Goal: Transaction & Acquisition: Purchase product/service

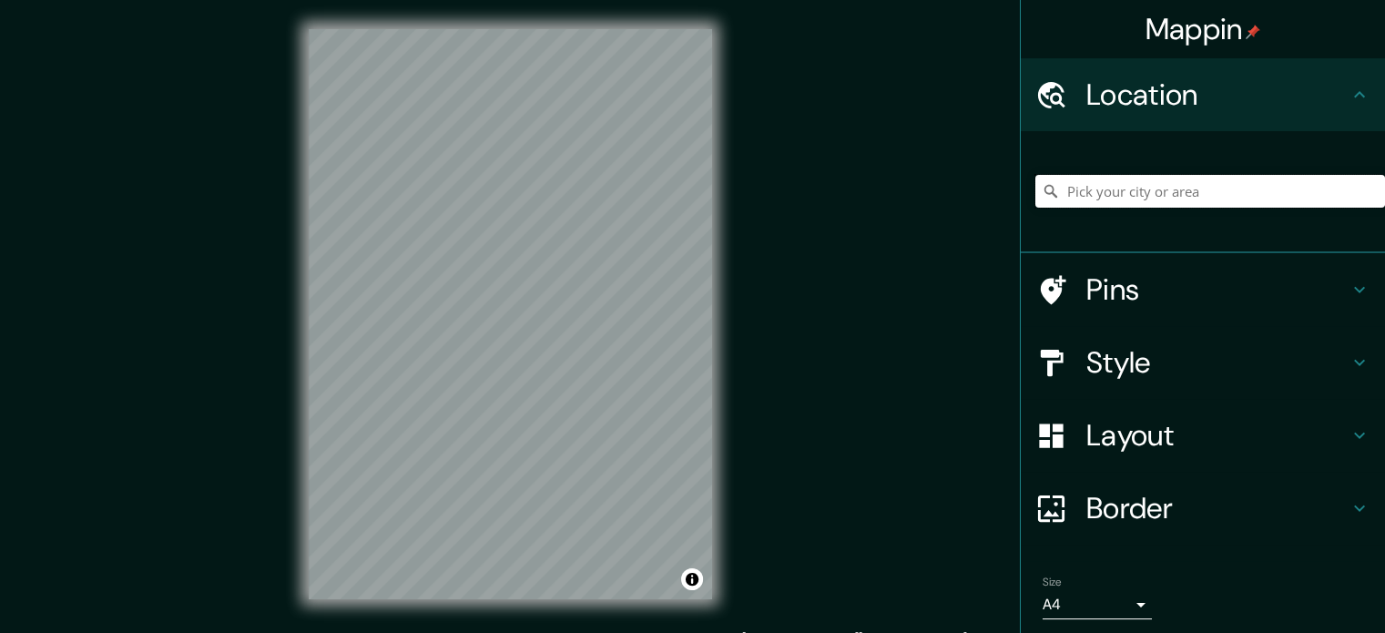
click at [1242, 199] on input "Pick your city or area" at bounding box center [1211, 191] width 350 height 33
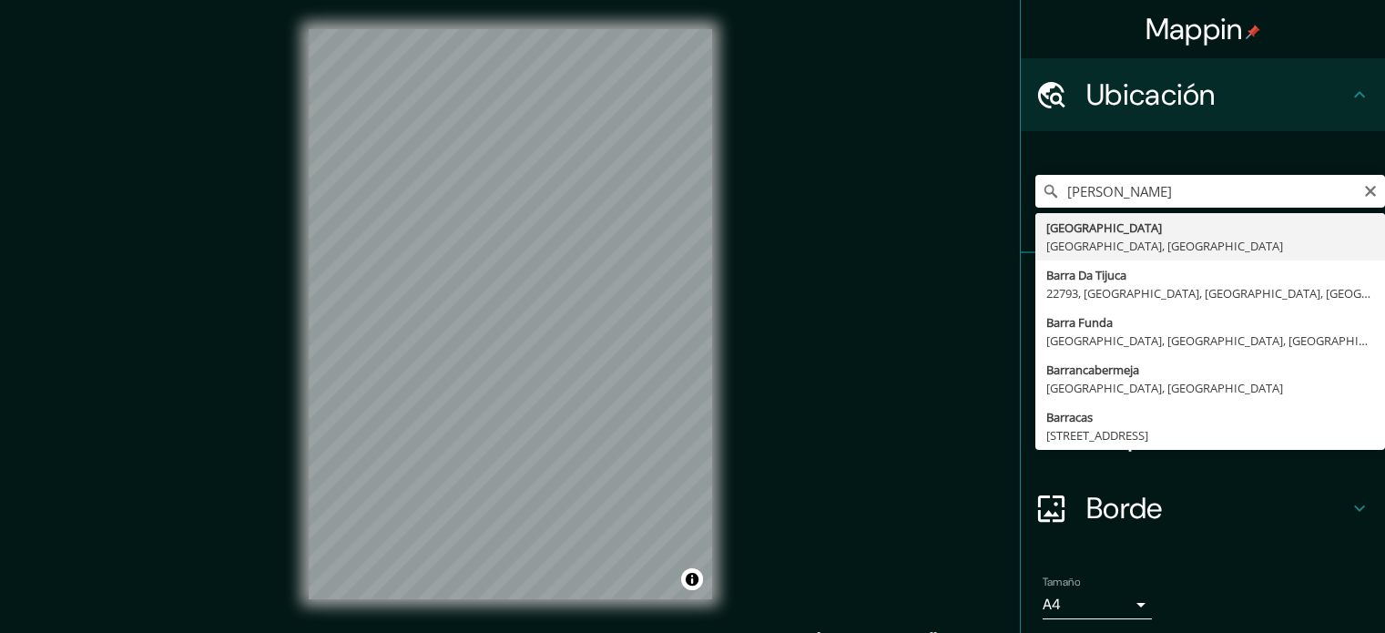
type input "[GEOGRAPHIC_DATA], [GEOGRAPHIC_DATA], [GEOGRAPHIC_DATA]"
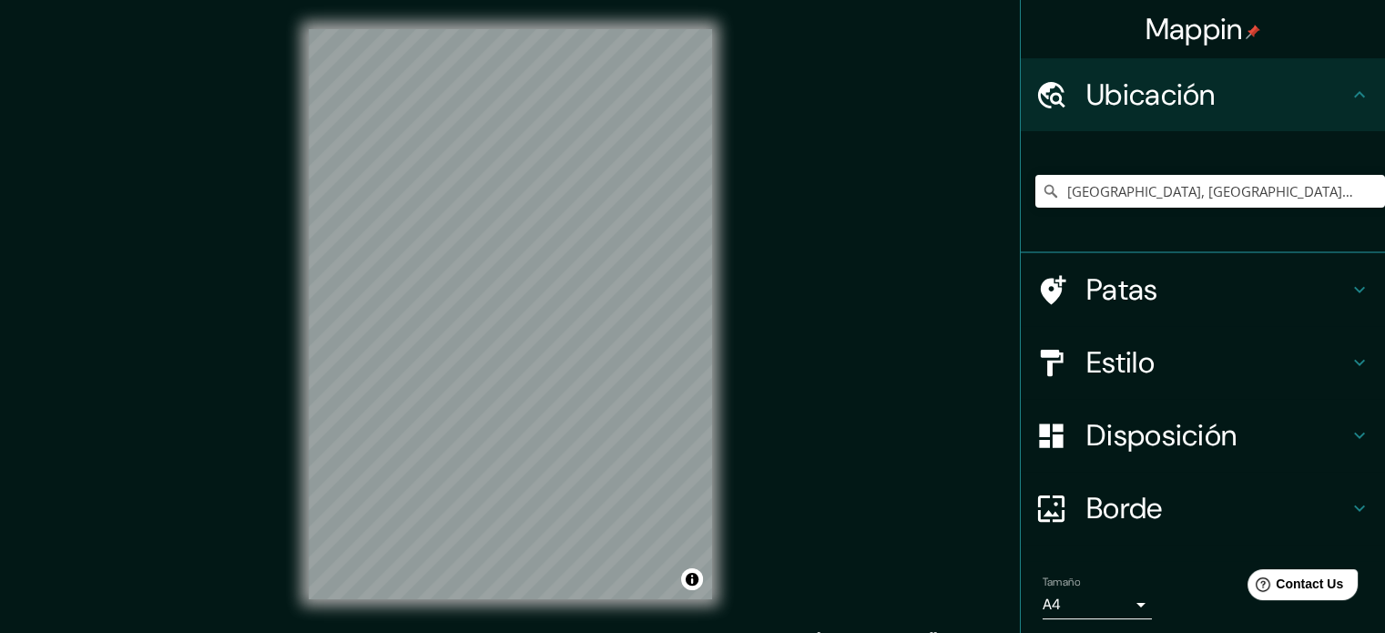
click at [1231, 505] on h4 "Borde" at bounding box center [1218, 508] width 262 height 36
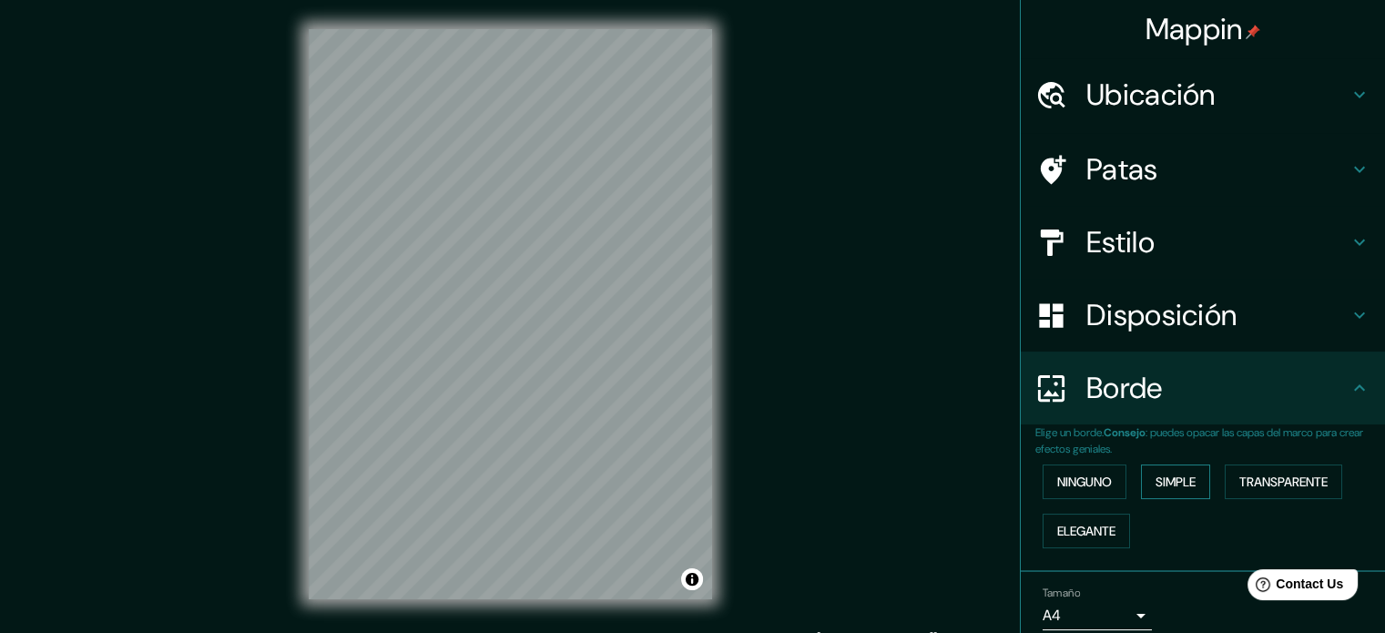
click at [1182, 474] on font "Simple" at bounding box center [1176, 482] width 40 height 16
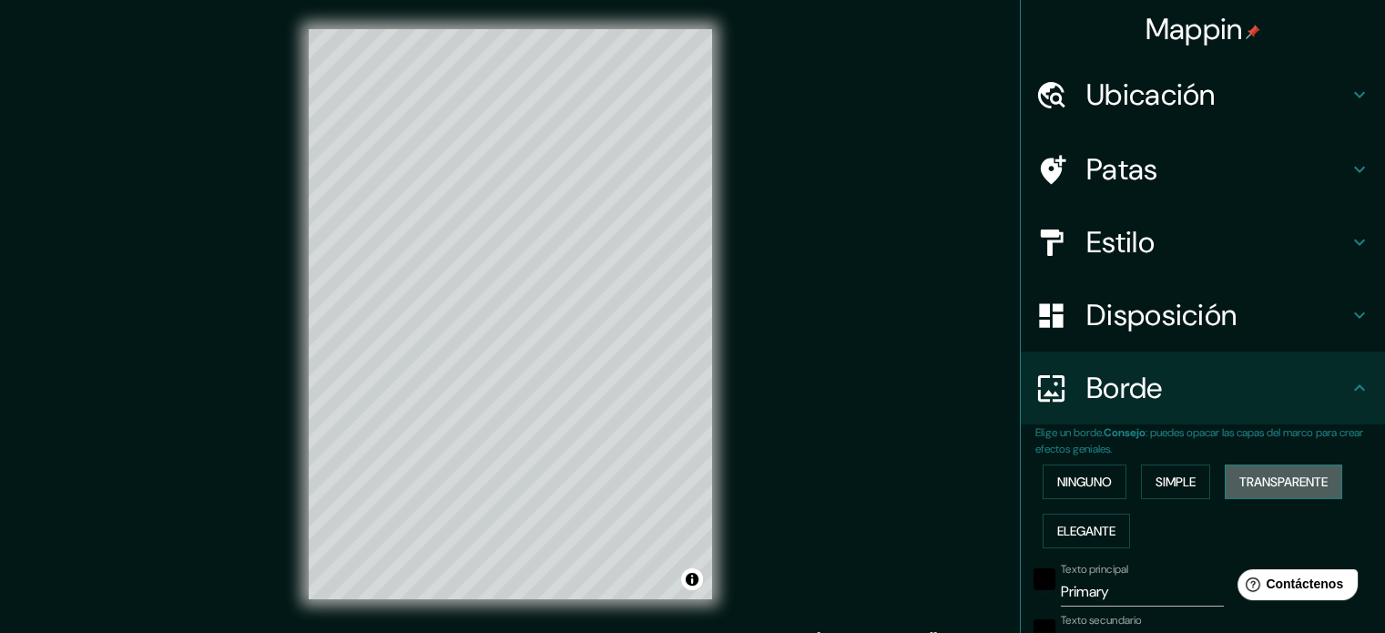
click at [1292, 486] on font "Transparente" at bounding box center [1284, 482] width 88 height 16
click at [1071, 531] on font "Elegante" at bounding box center [1087, 531] width 58 height 16
click at [1159, 494] on button "Simple" at bounding box center [1175, 482] width 69 height 35
click at [1099, 535] on font "Elegante" at bounding box center [1087, 531] width 58 height 16
click at [1300, 481] on font "Transparente" at bounding box center [1284, 482] width 88 height 16
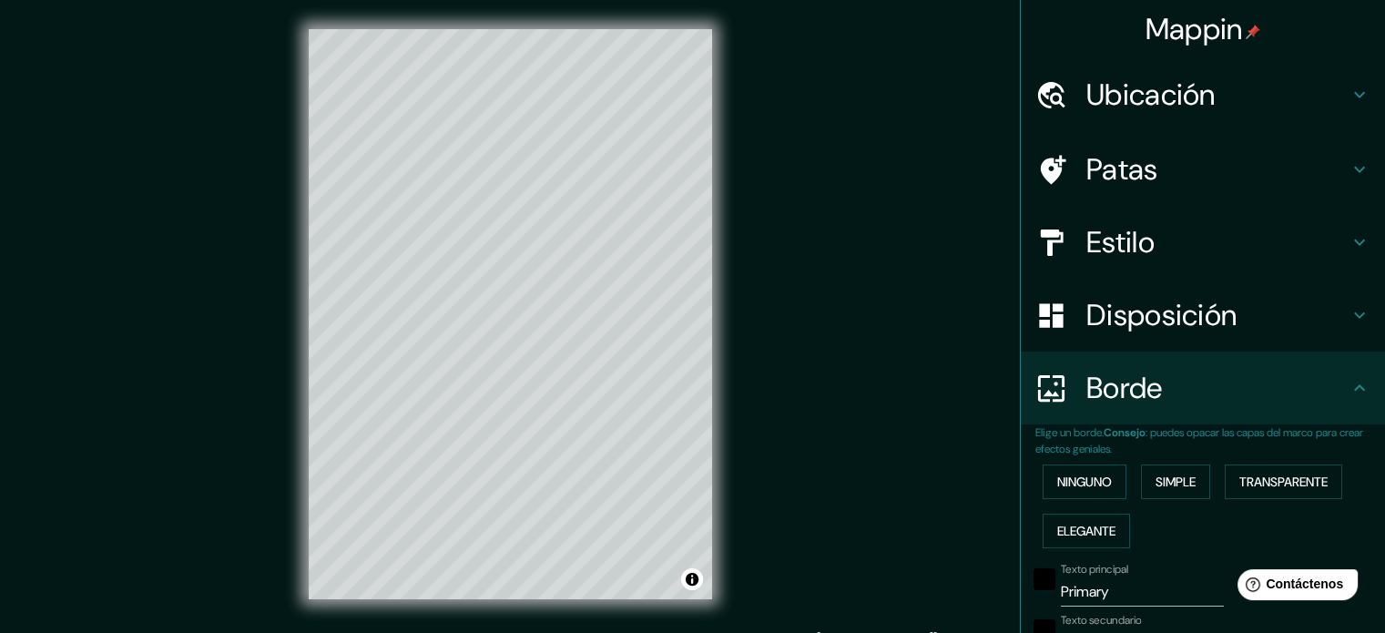
click at [1136, 592] on input "Primary" at bounding box center [1142, 591] width 163 height 29
type input "Primar"
type input "213"
type input "35"
type input "Pr"
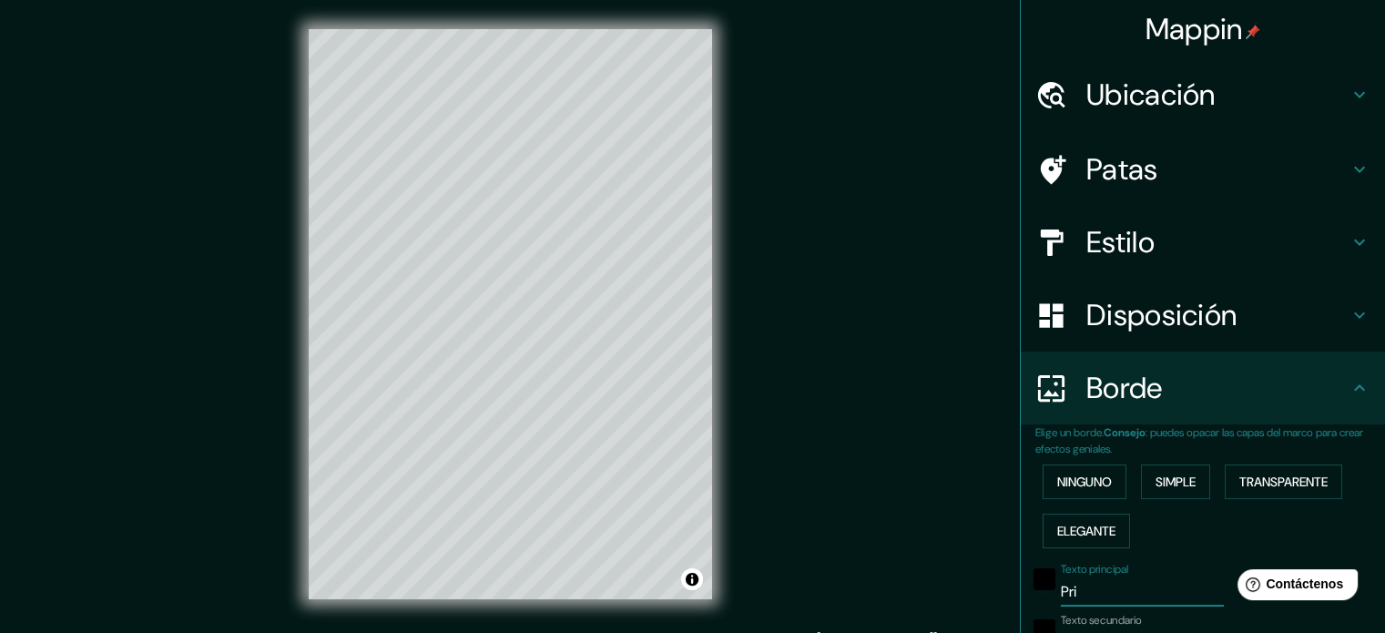
type input "213"
type input "35"
type input "P"
type input "213"
type input "35"
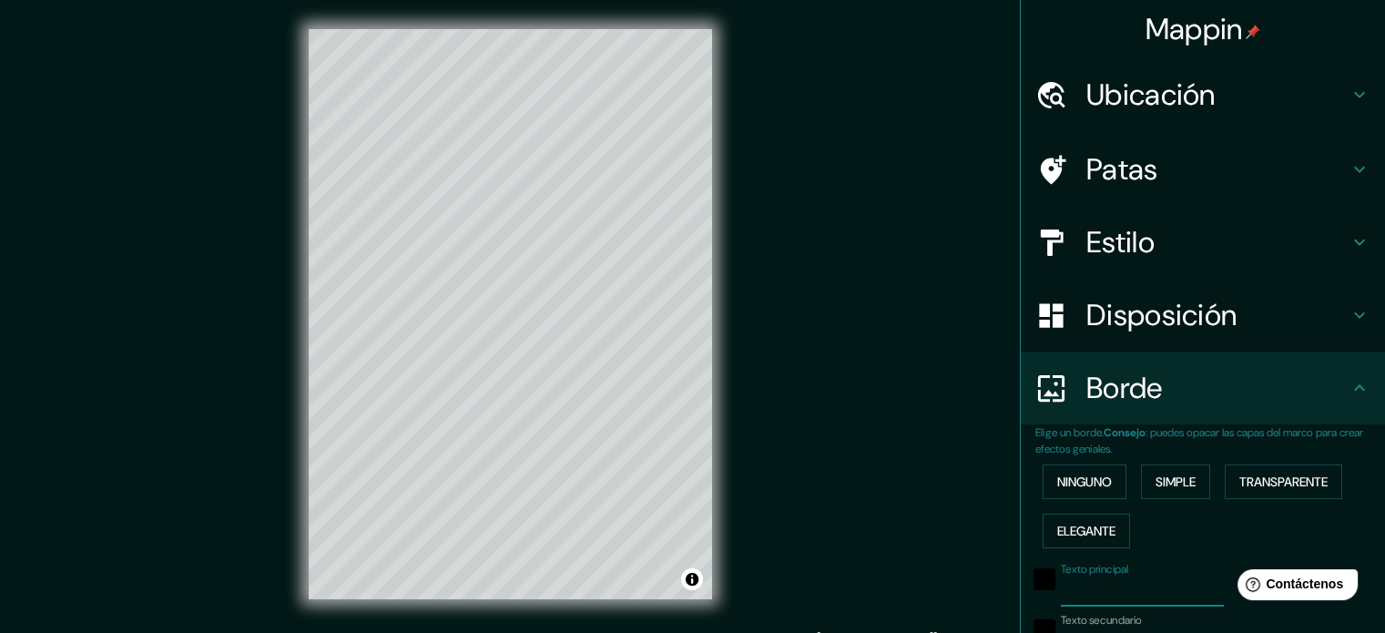
type input "b"
type input "213"
type input "35"
type input "ba"
type input "213"
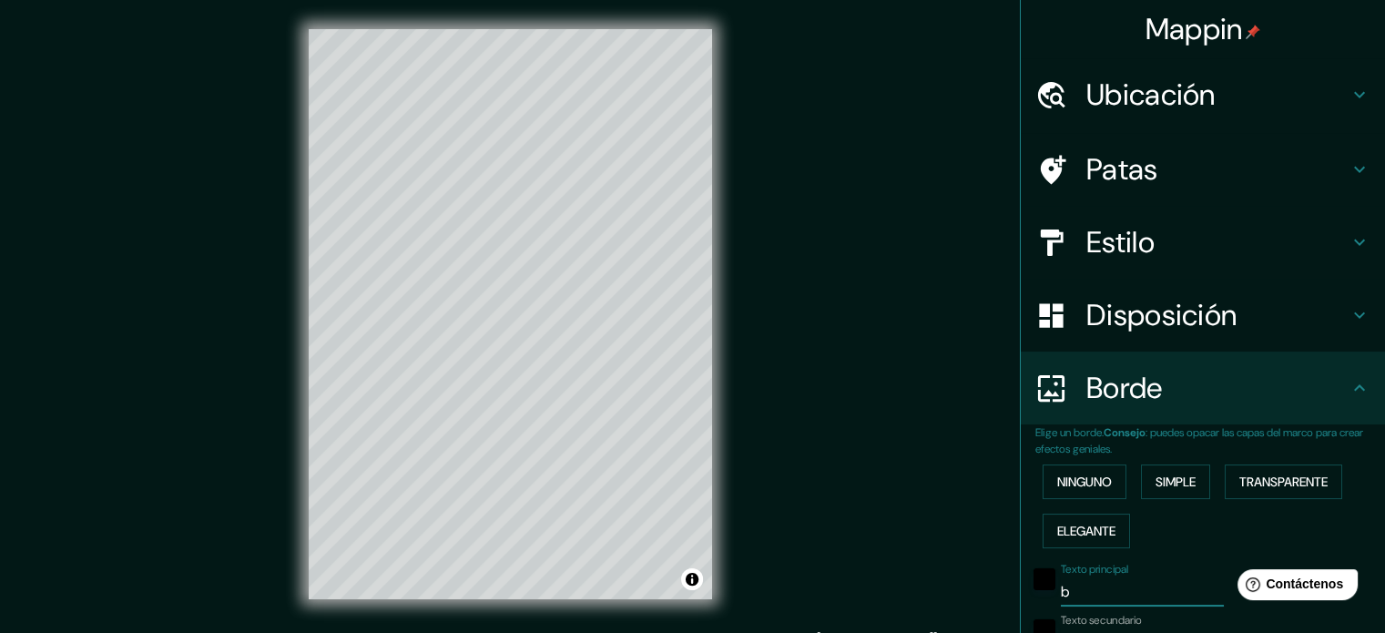
type input "35"
type input "bar"
type input "213"
type input "35"
type input "barr"
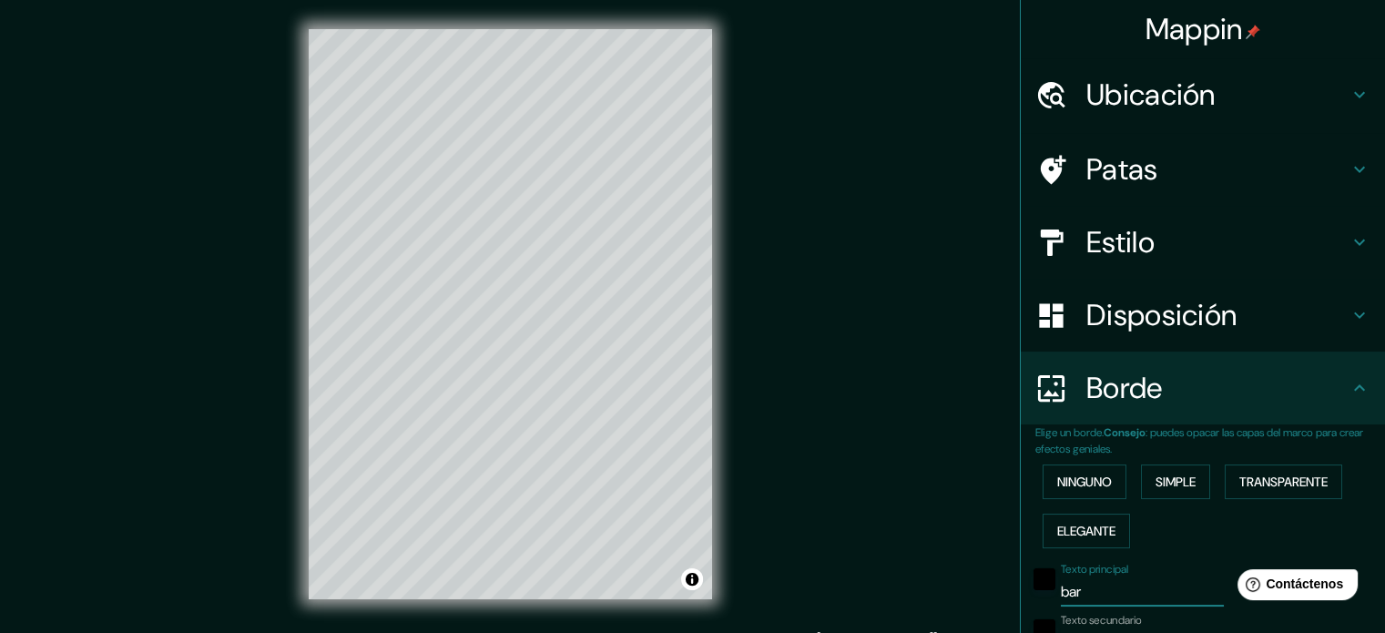
type input "213"
type input "35"
type input "barra"
type input "213"
type input "35"
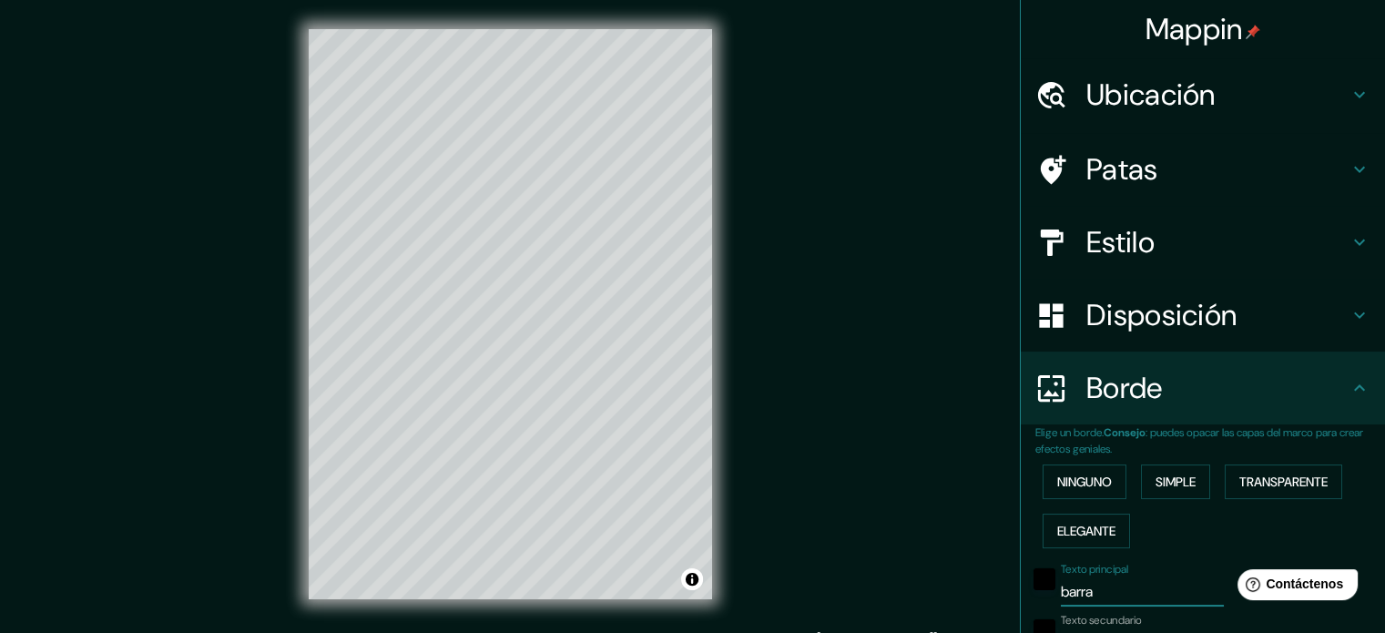
type input "[PERSON_NAME]"
type input "213"
type input "35"
type input "barranq"
type input "213"
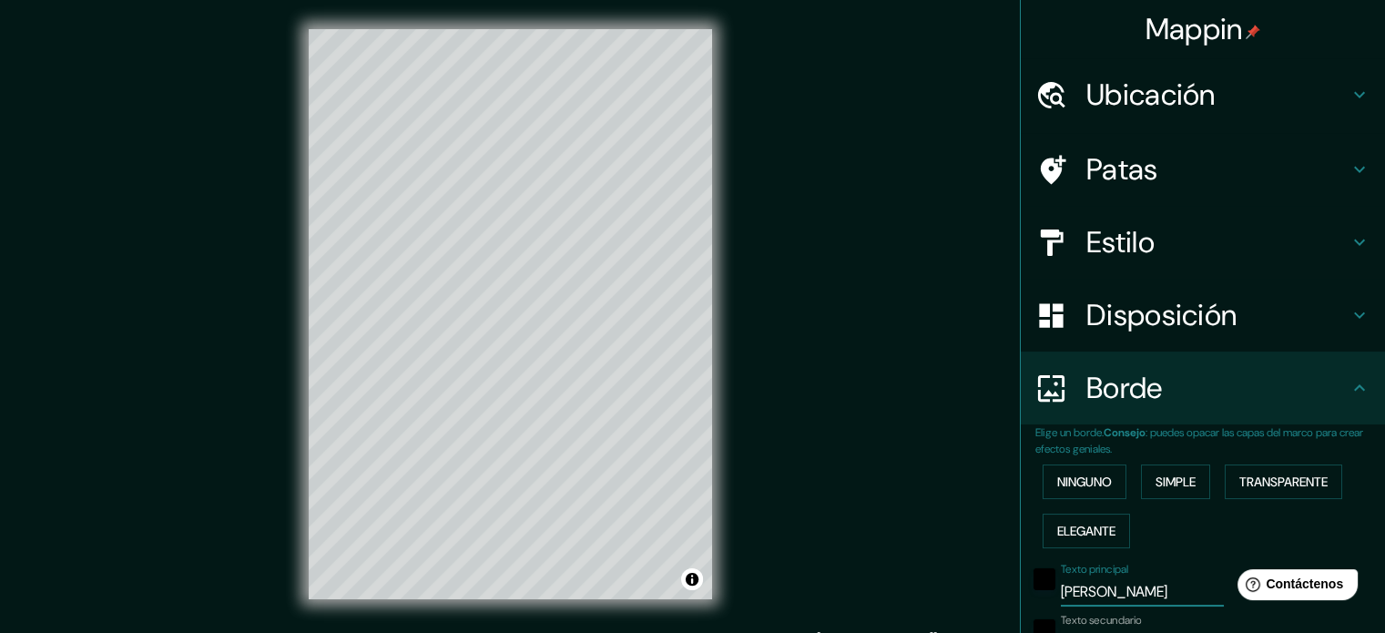
type input "35"
type input "barranqu"
type input "213"
type input "35"
type input "barranqui"
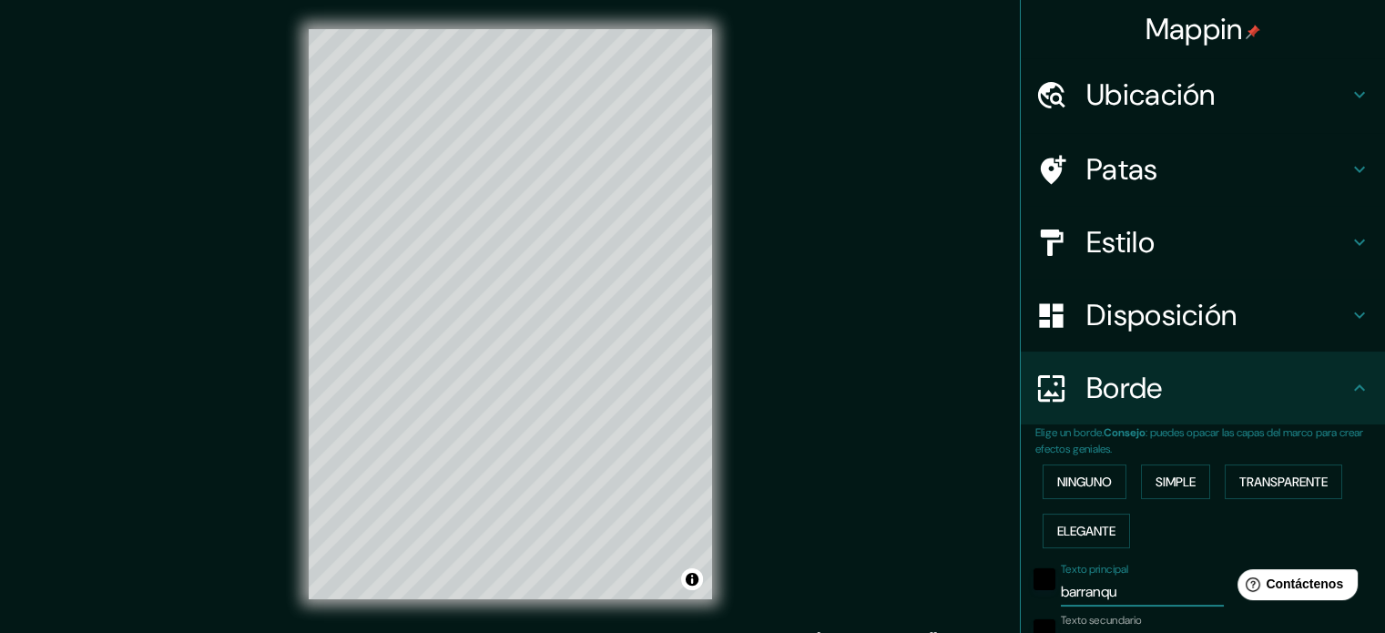
type input "213"
type input "35"
type input "barranquil"
type input "213"
type input "35"
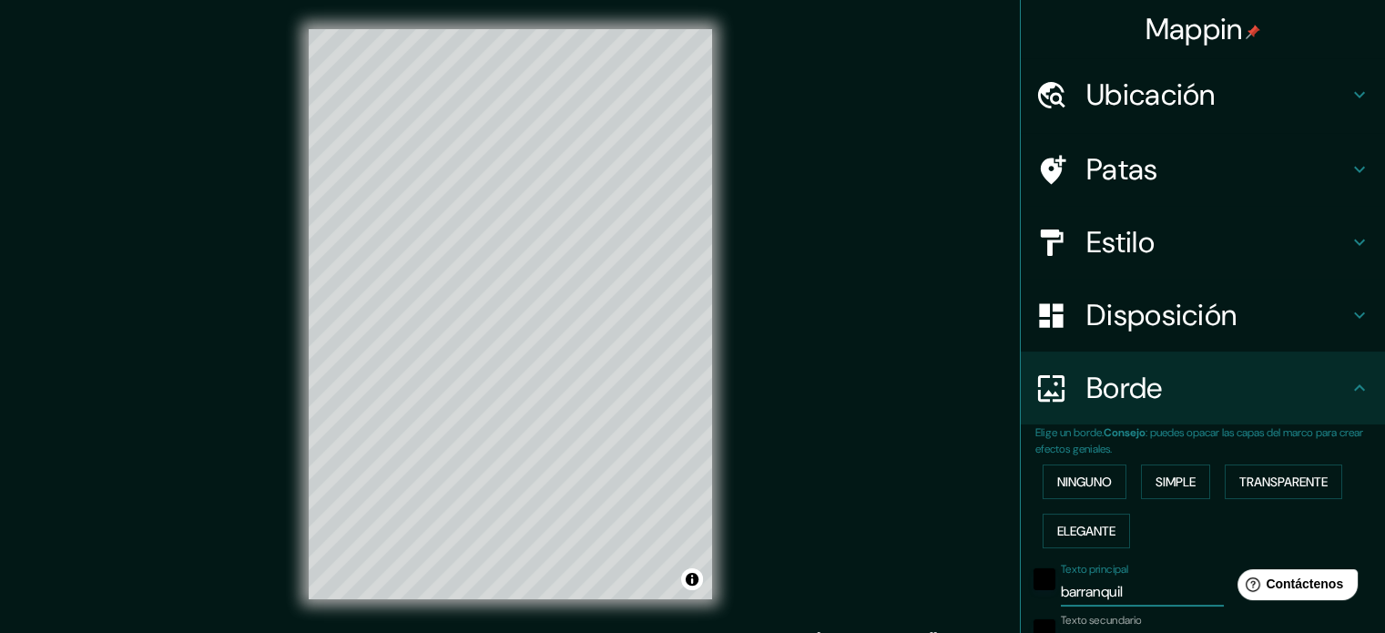
type input "barranquill"
type input "213"
type input "35"
type input "[GEOGRAPHIC_DATA]"
type input "213"
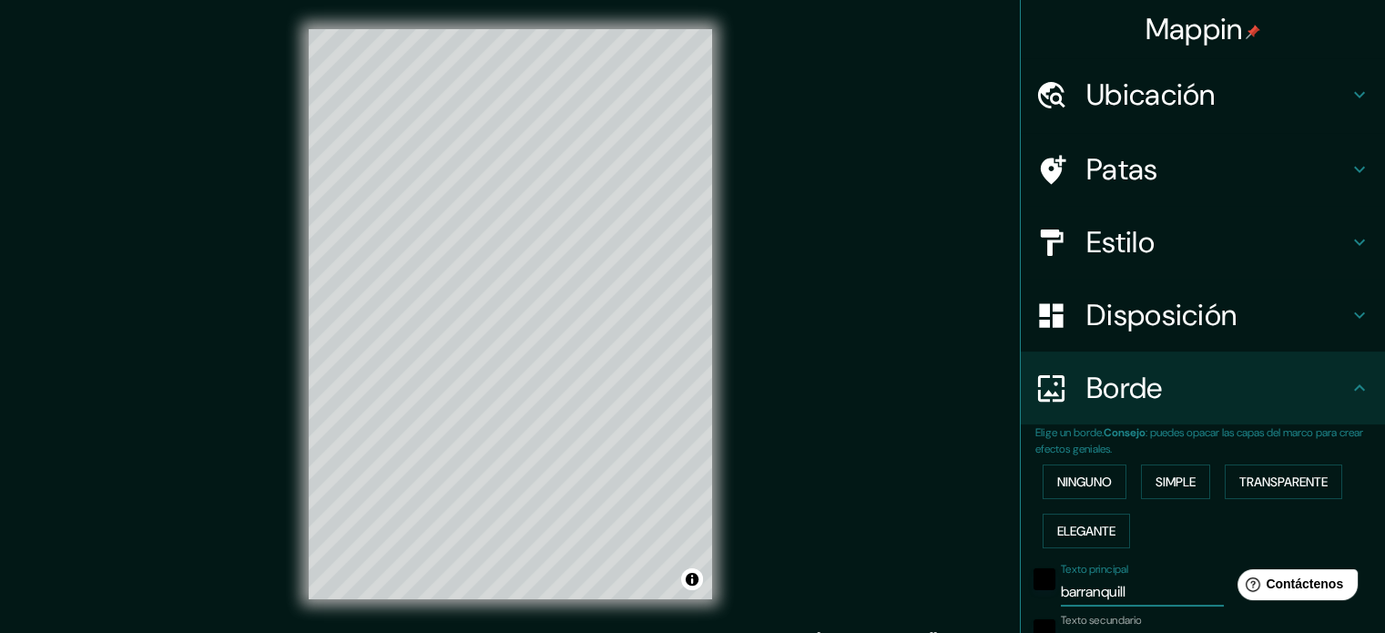
type input "35"
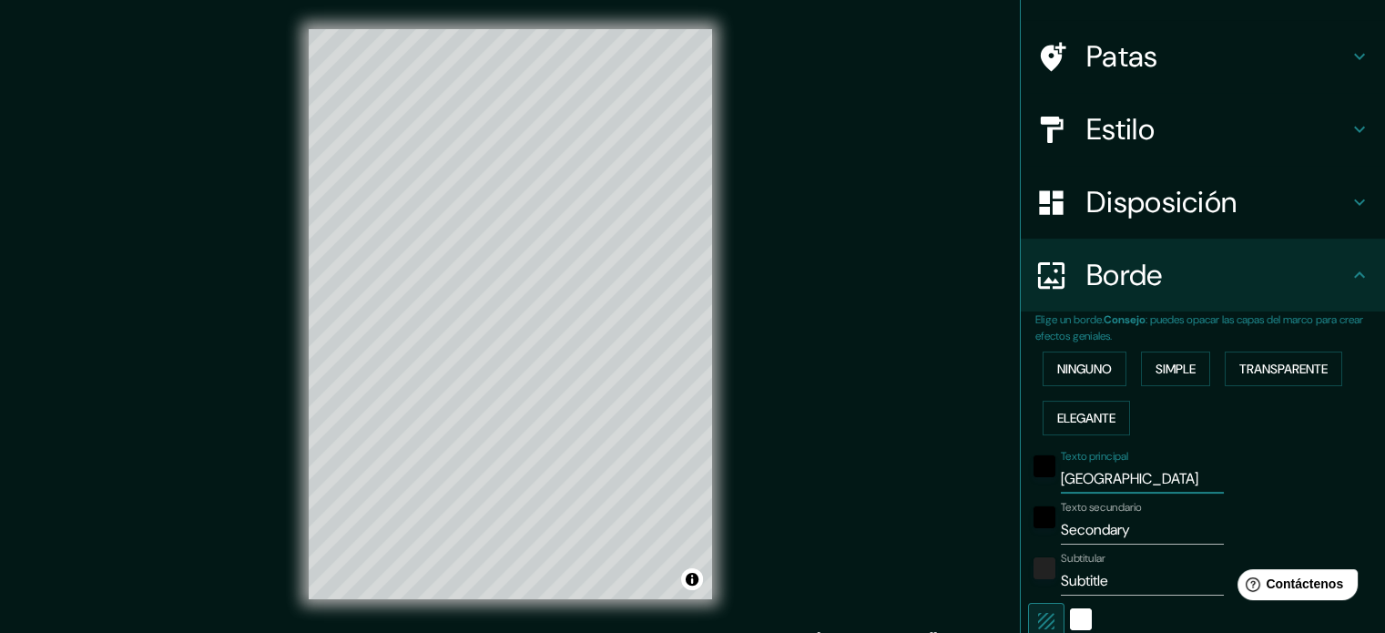
scroll to position [182, 0]
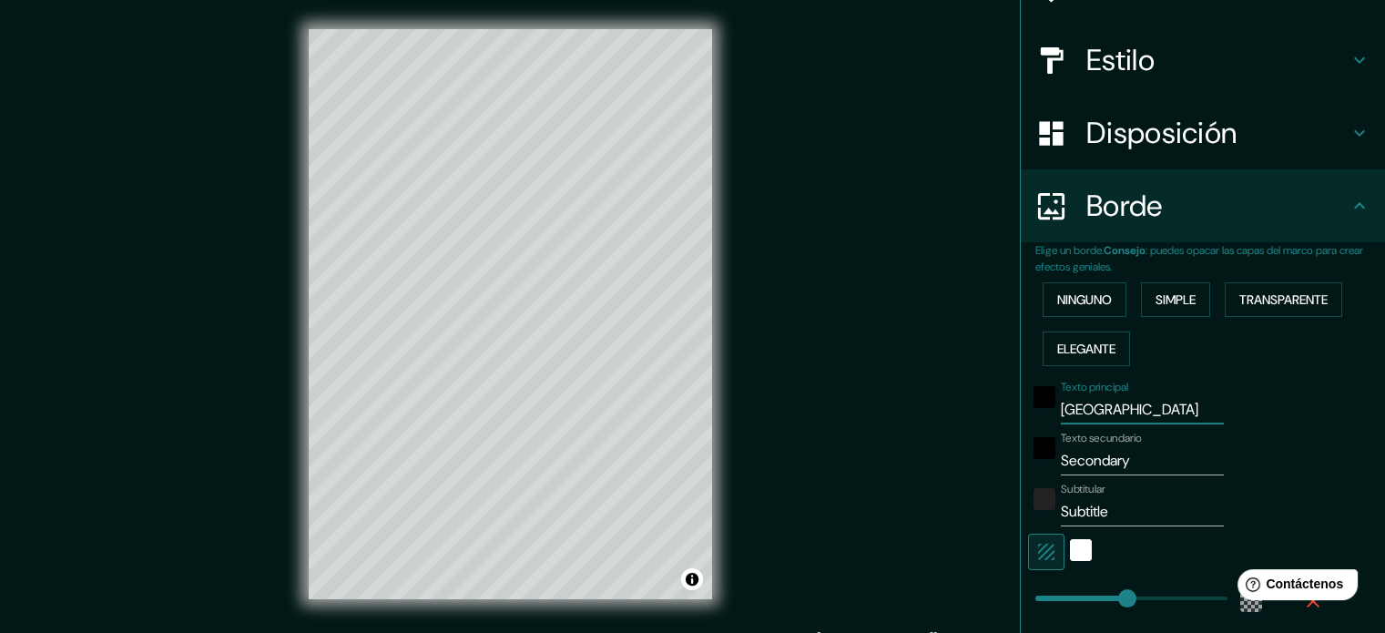
type input "[GEOGRAPHIC_DATA]"
drag, startPoint x: 1146, startPoint y: 464, endPoint x: 1047, endPoint y: 471, distance: 99.6
click at [1061, 471] on input "Secondary" at bounding box center [1142, 460] width 163 height 29
type input "213"
type input "35"
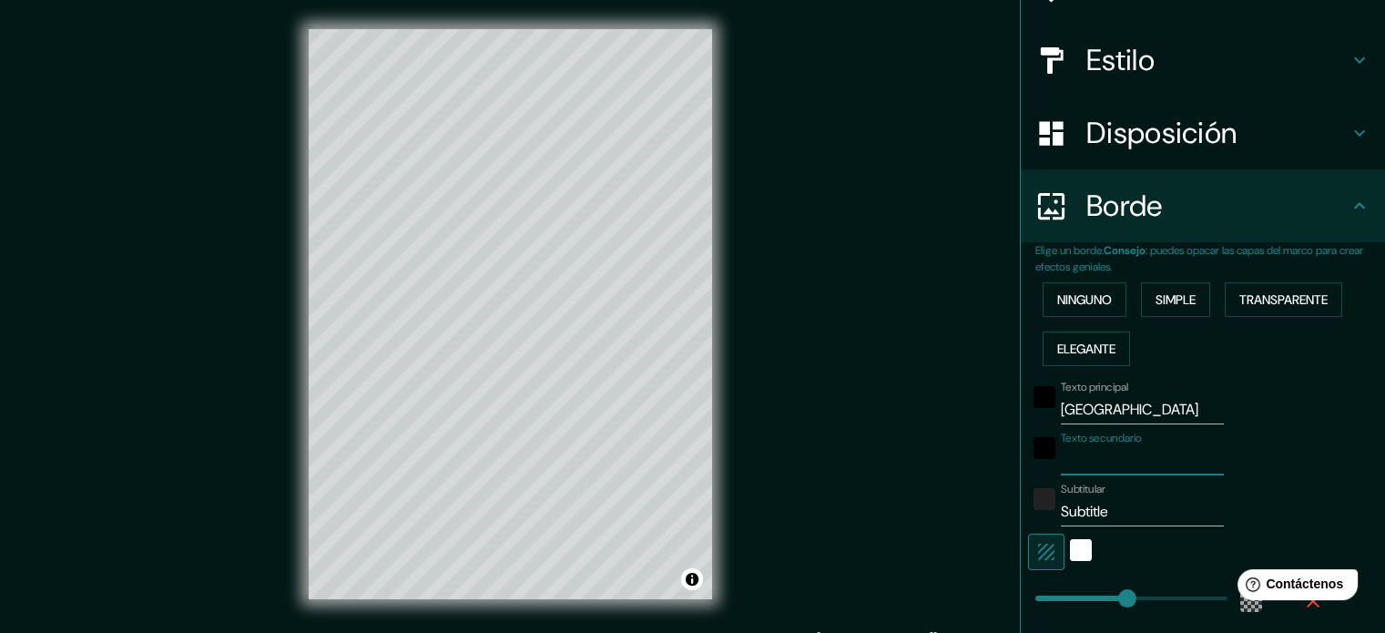
type input "b"
type input "213"
type input "35"
type input "ba"
type input "213"
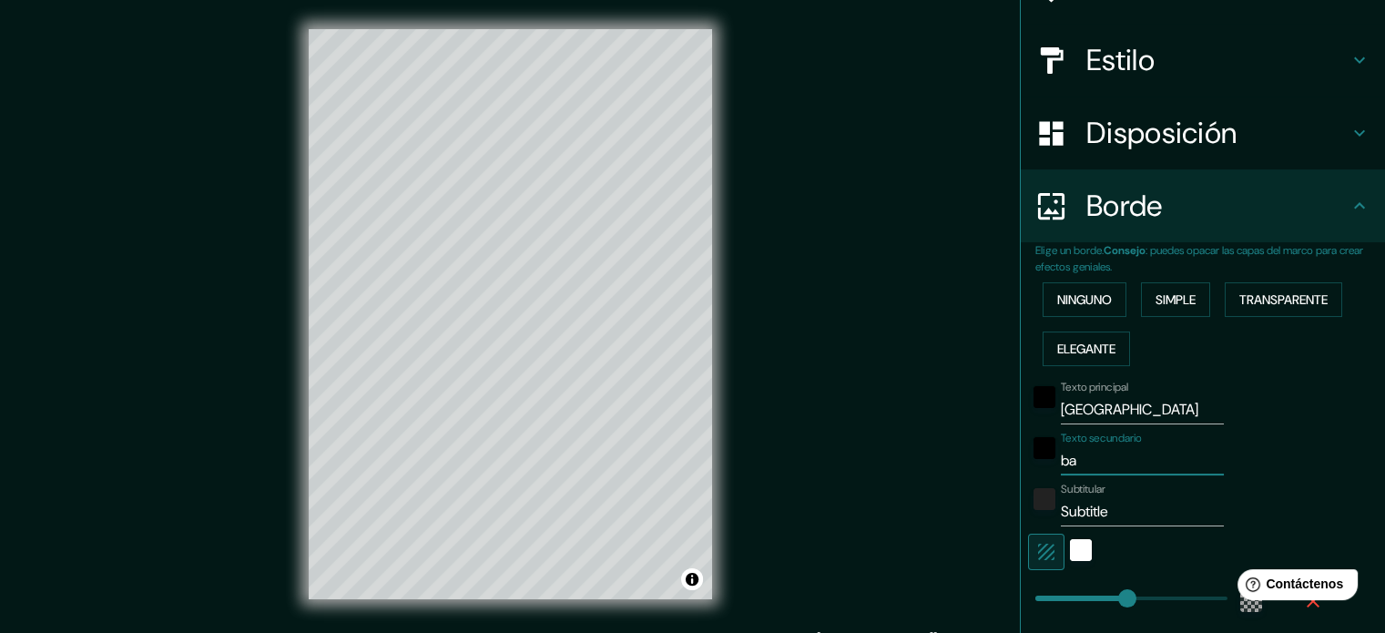
type input "35"
type input "bar"
type input "213"
type input "35"
type input "barr"
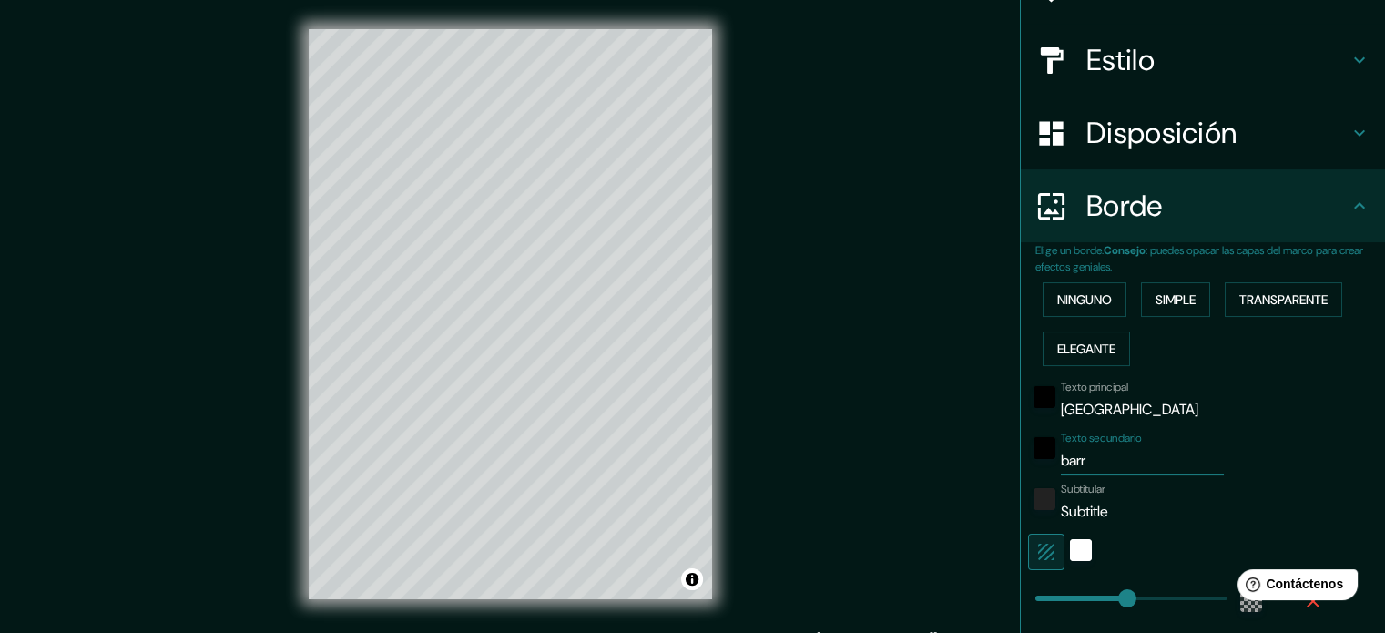
type input "213"
type input "35"
type input "barri"
type input "213"
type input "35"
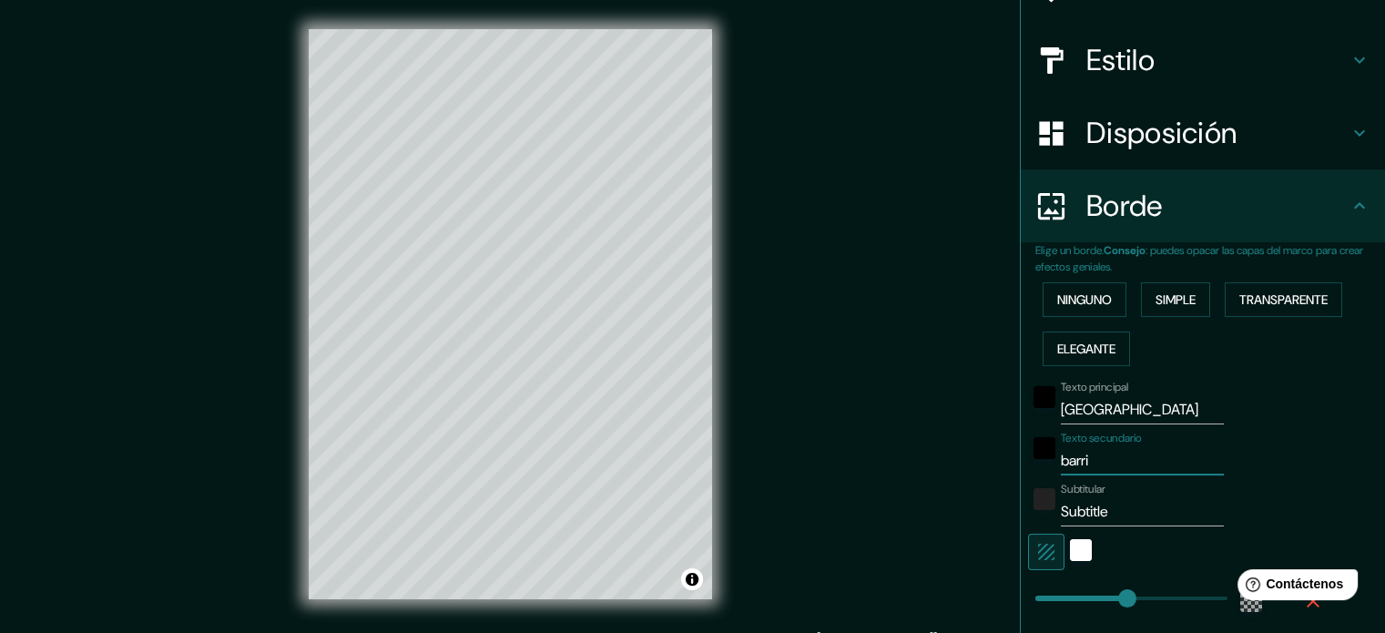
type input "barrio"
type input "213"
type input "35"
type input "barrios"
type input "213"
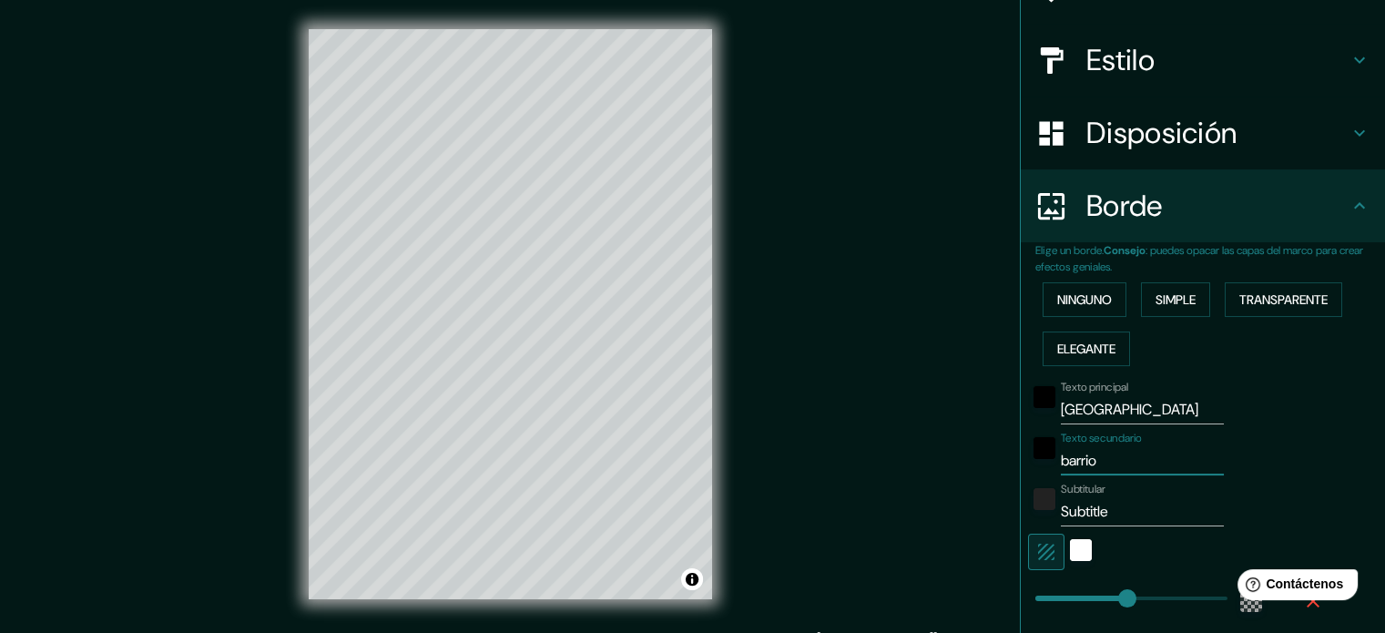
type input "35"
type input "barrios"
type input "213"
type input "35"
type input "barrios p"
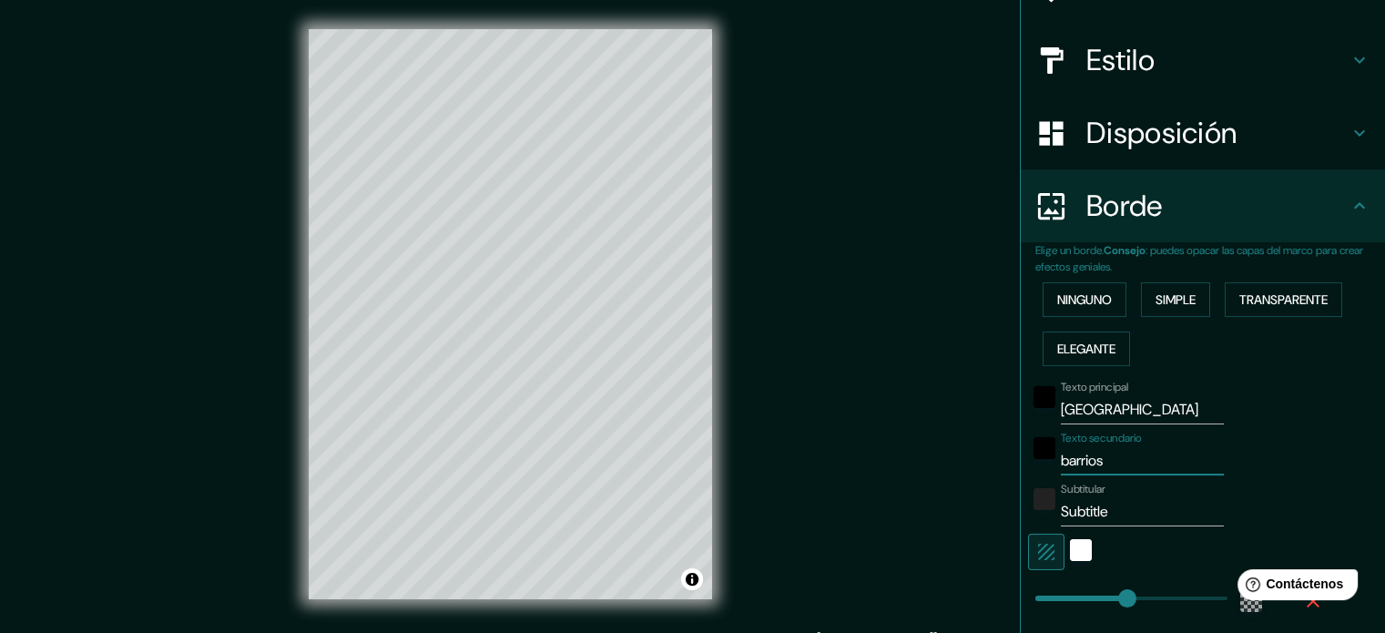
type input "213"
type input "35"
type input "barrios pa"
type input "213"
type input "35"
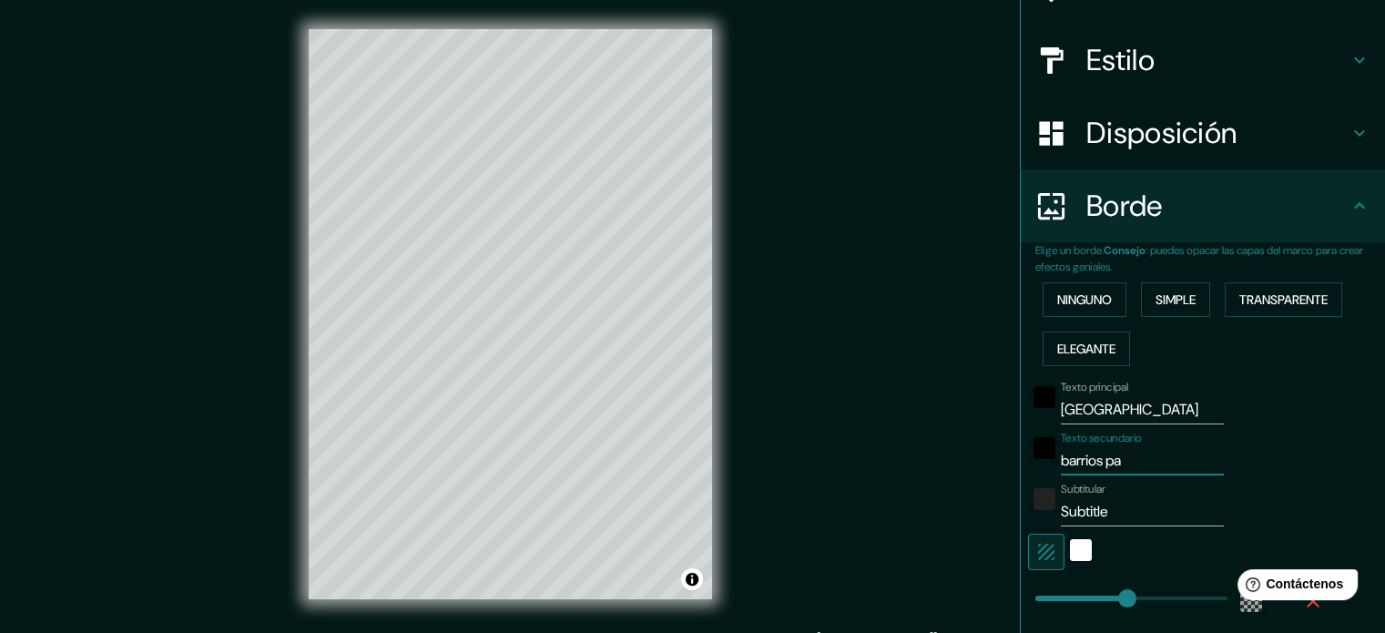
type input "barrios par"
type input "213"
type input "35"
type input "barrios para"
type input "213"
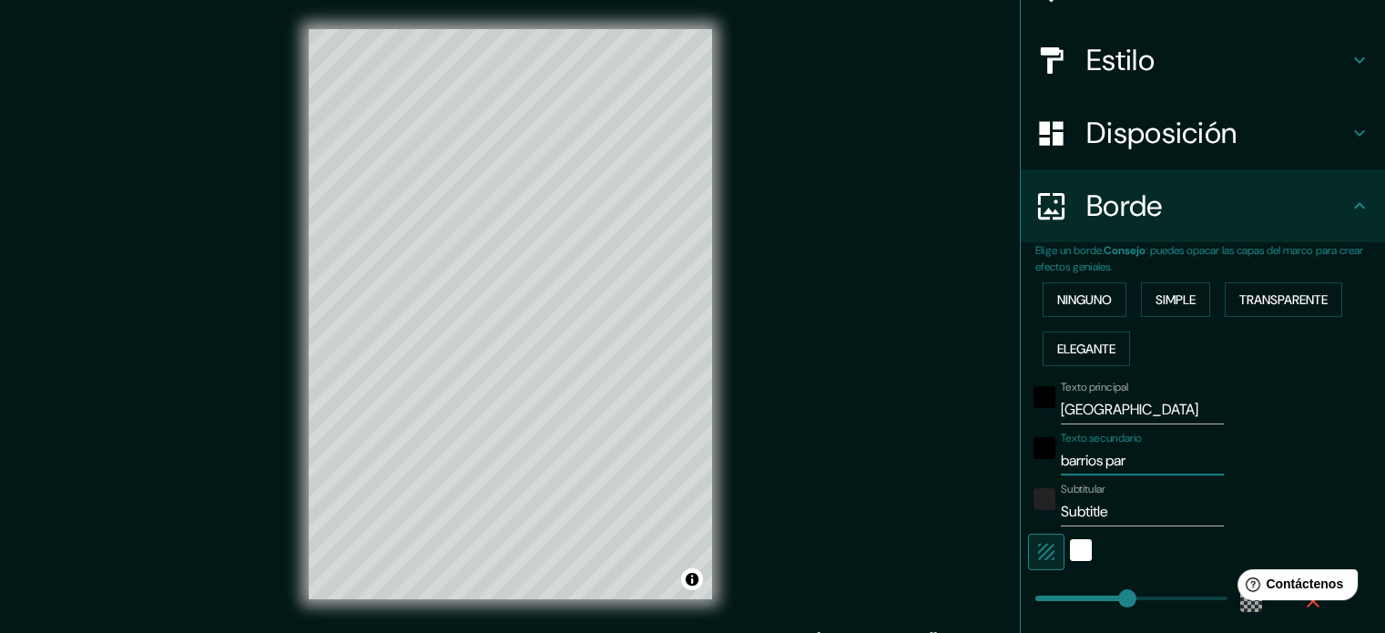
type input "35"
type input "barrios para"
type input "213"
type input "35"
type input "barrios para v"
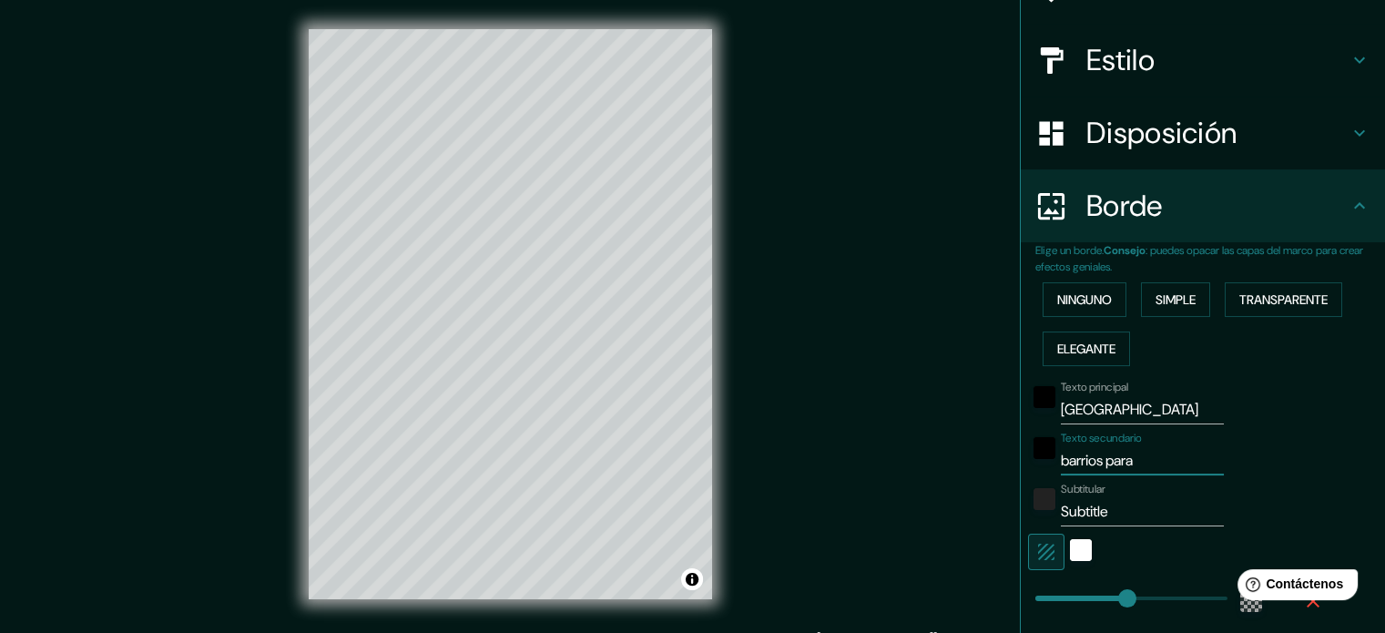
type input "213"
type input "35"
type input "barrios para vi"
type input "213"
type input "35"
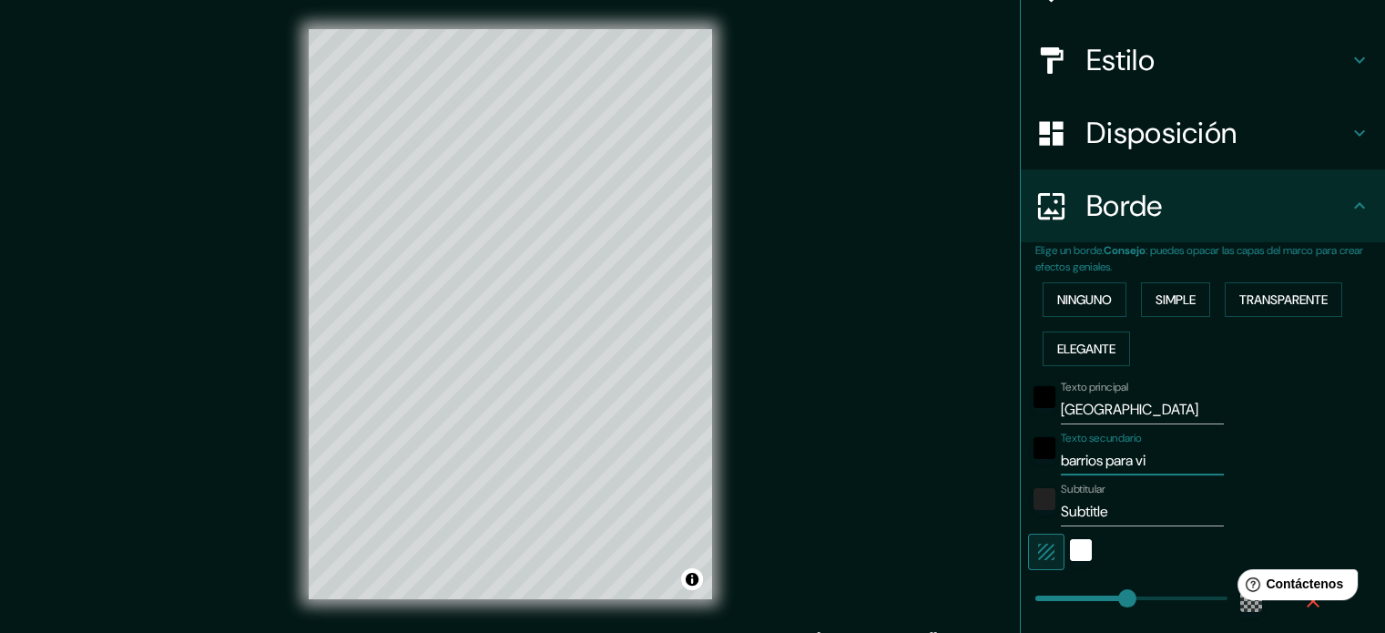
type input "barrios para vis"
type input "213"
type input "35"
type input "barrios para visi"
type input "213"
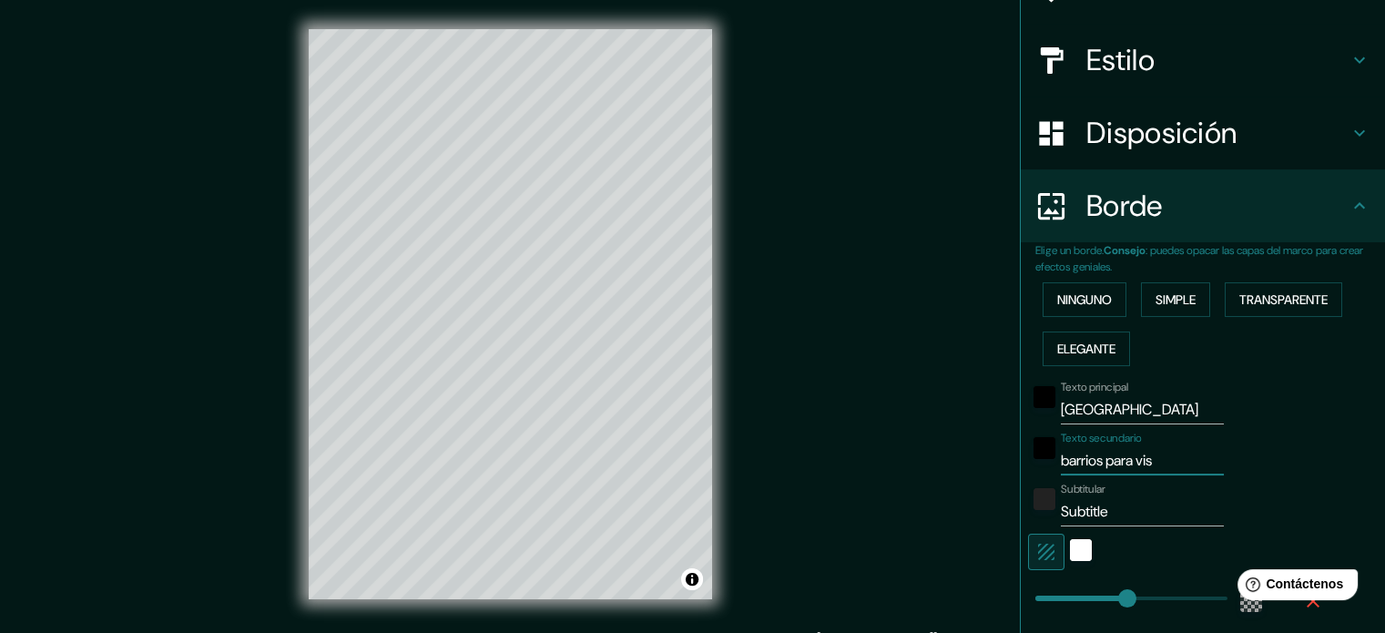
type input "35"
type input "barrios para visit"
type input "213"
type input "35"
type input "barrios para visita"
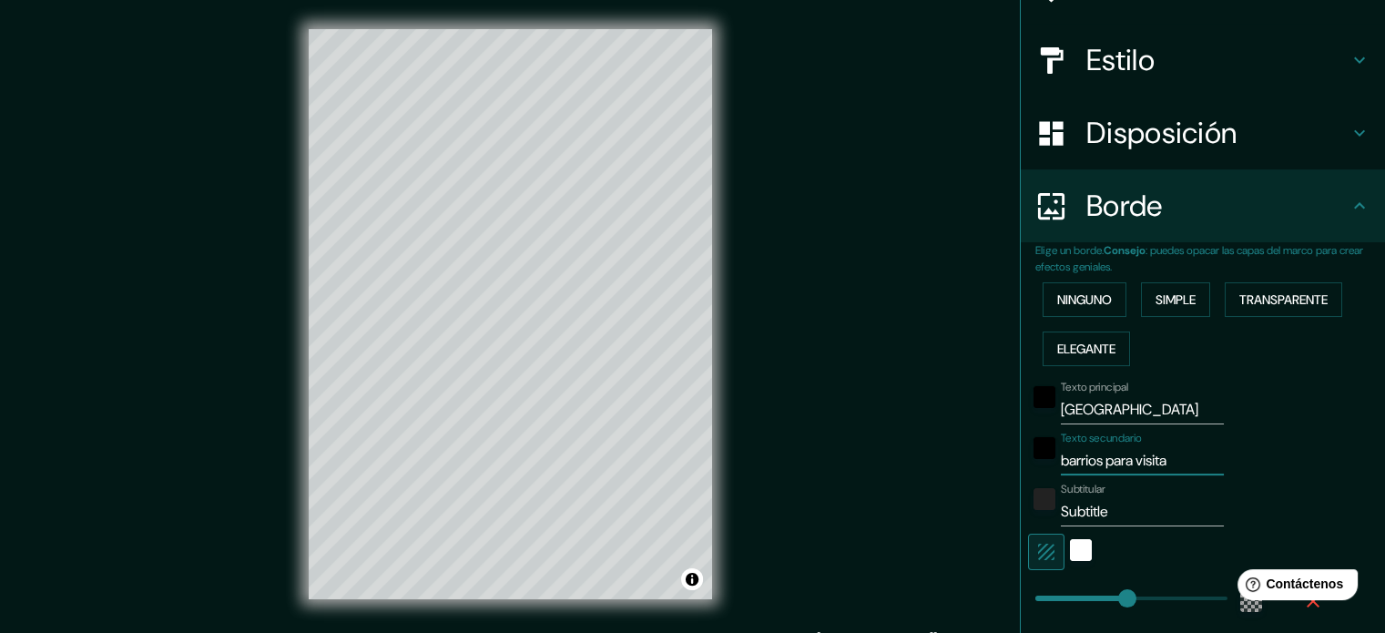
type input "213"
type input "35"
type input "barrios para visita"
click at [1119, 504] on input "Subtitle" at bounding box center [1142, 511] width 163 height 29
type input "Subtitl"
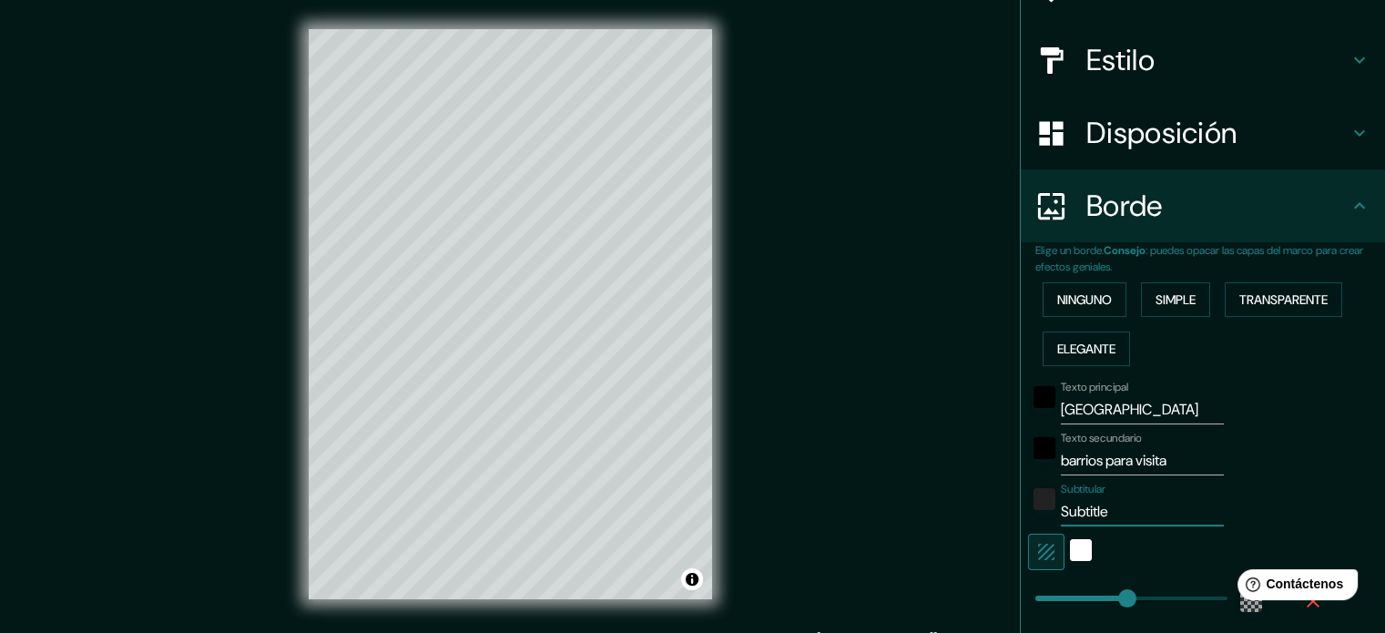
type input "213"
type input "35"
type input "S"
type input "213"
type input "35"
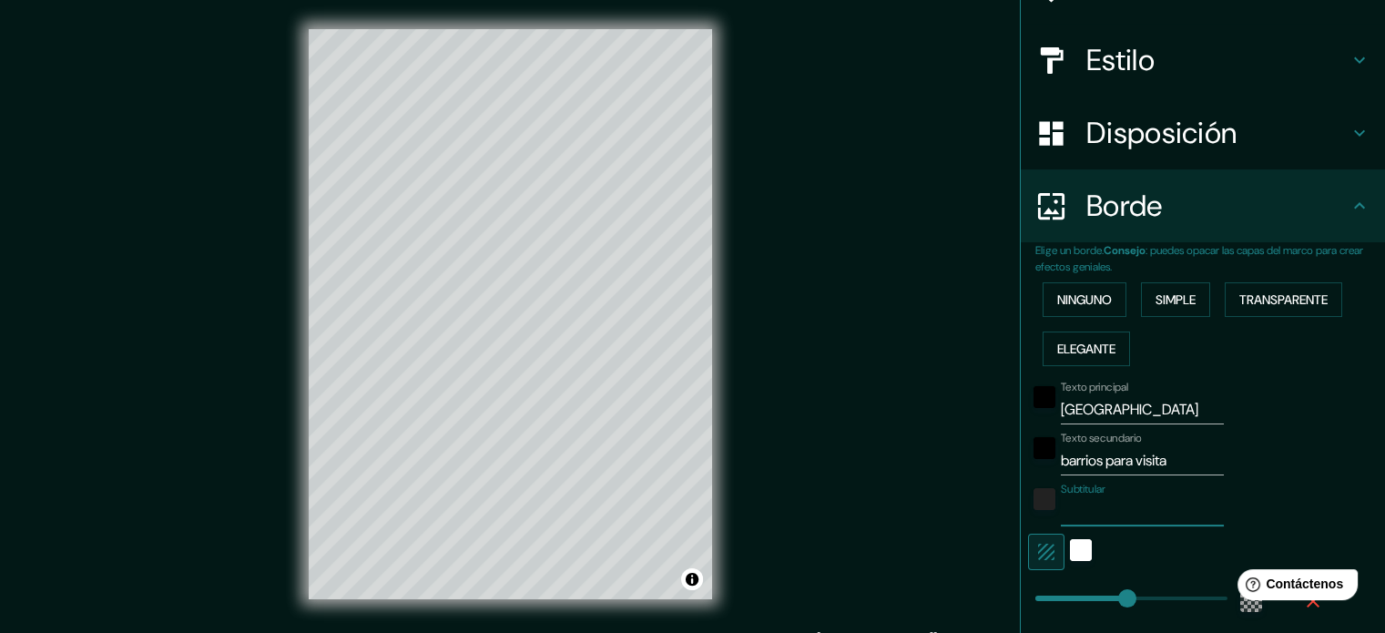
type input "e"
type input "213"
type input "35"
type input "en"
type input "213"
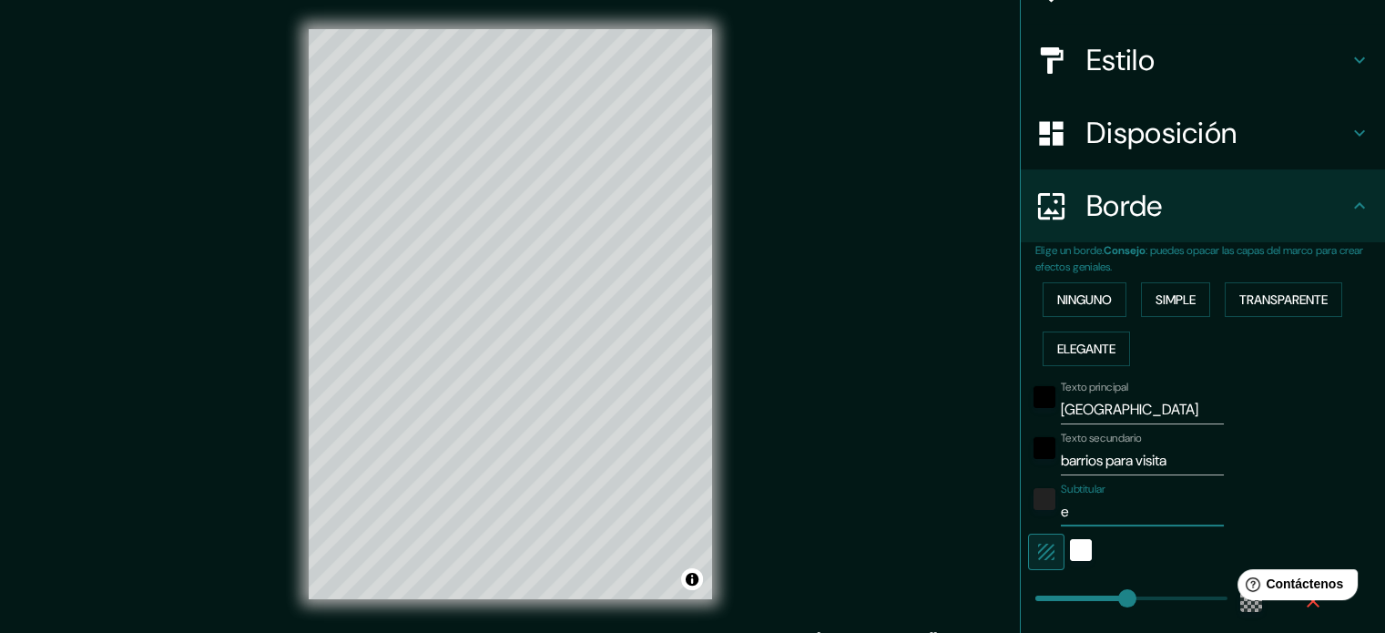
type input "35"
type input "ena"
type input "213"
type input "35"
type input "enag"
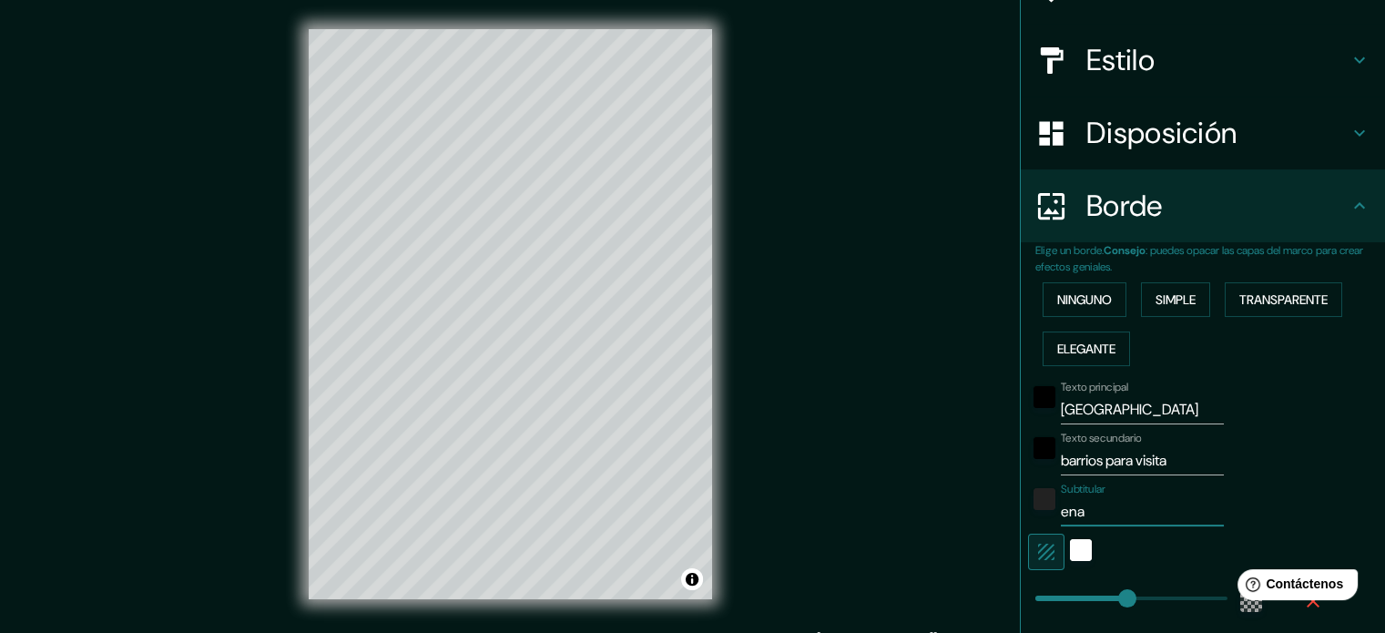
type input "213"
type input "35"
type input "enage"
type input "213"
type input "35"
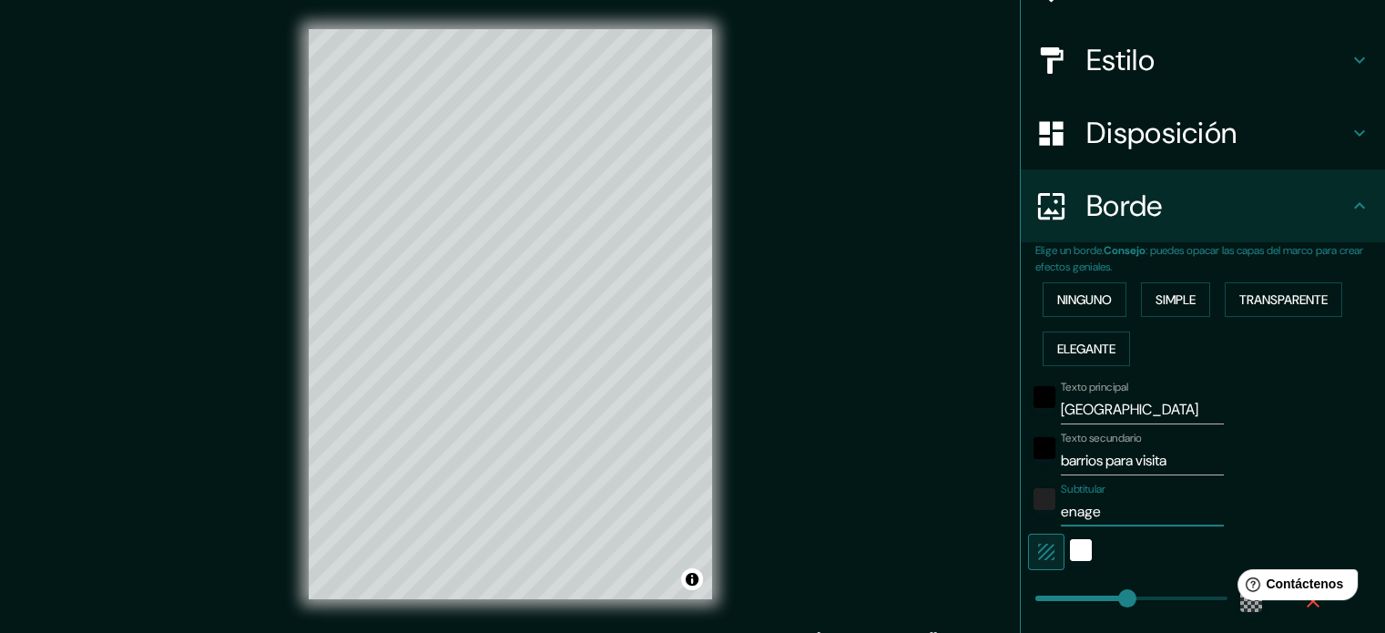
type input "enagen"
type input "213"
type input "35"
type input "enagena"
type input "213"
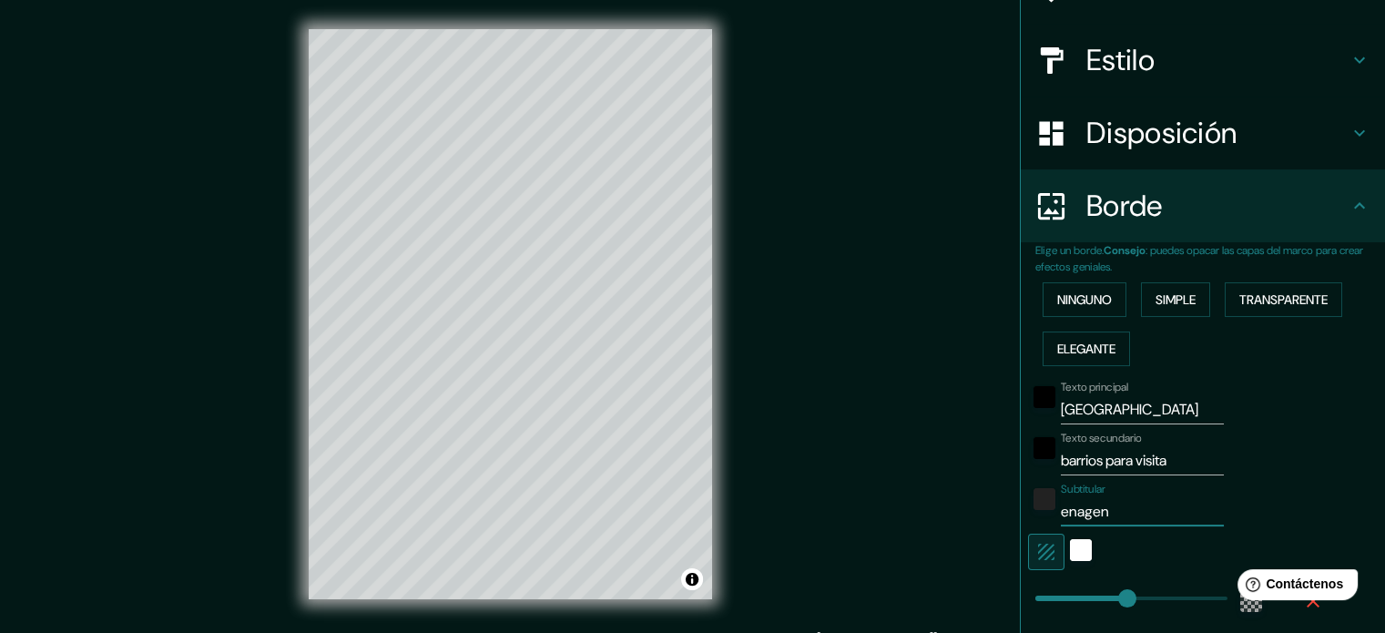
type input "35"
type input "enagenac"
type input "213"
type input "35"
type input "enagenaci"
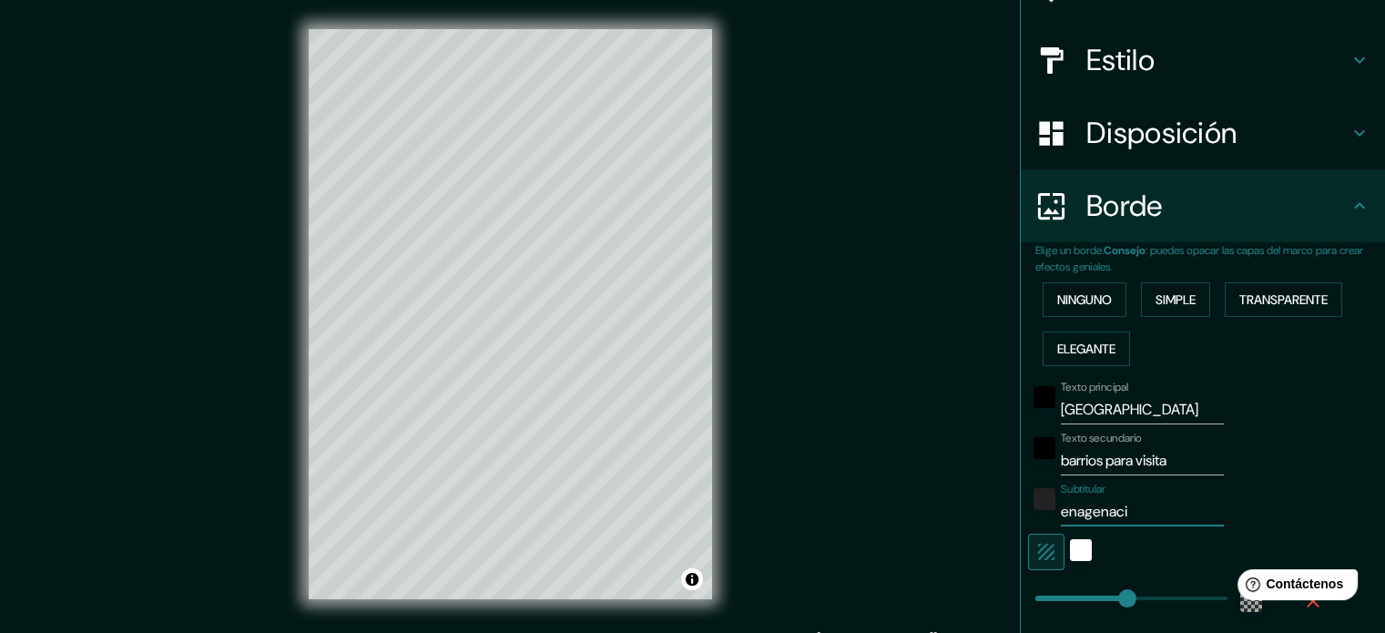
type input "213"
type input "35"
type input "enagenacio"
type input "213"
type input "35"
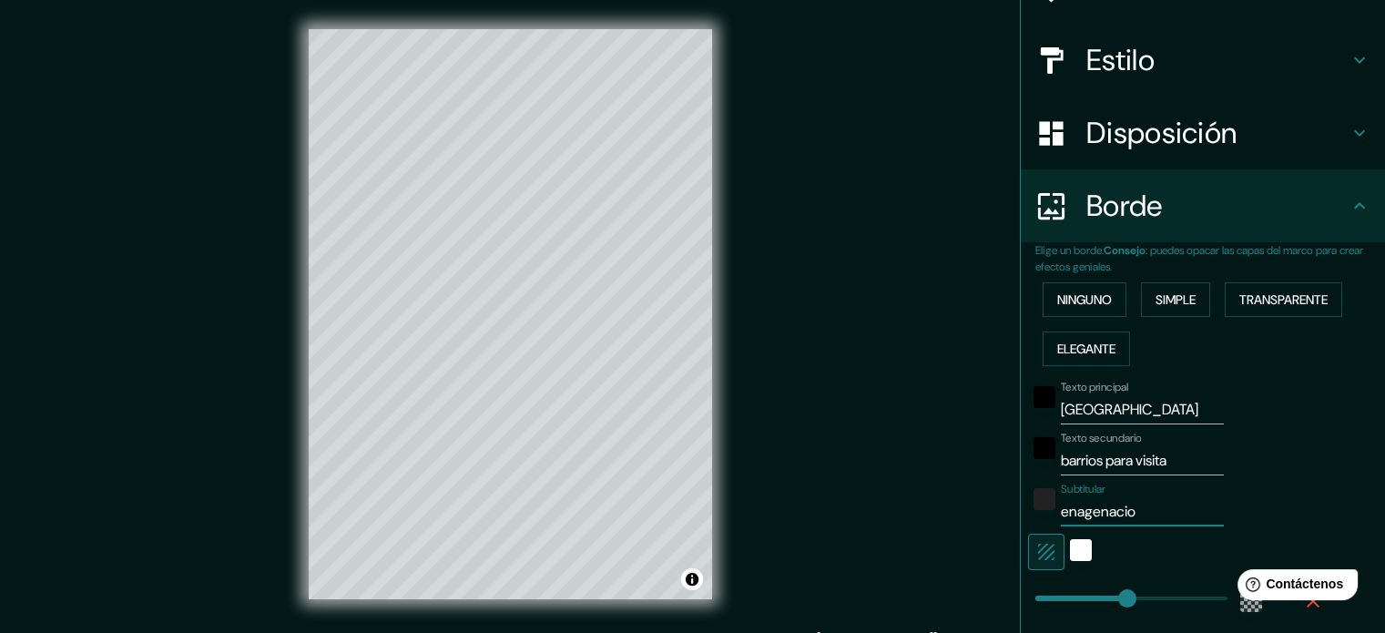
type input "enagenacion"
type input "213"
type input "35"
type input "enajenación"
type input "213"
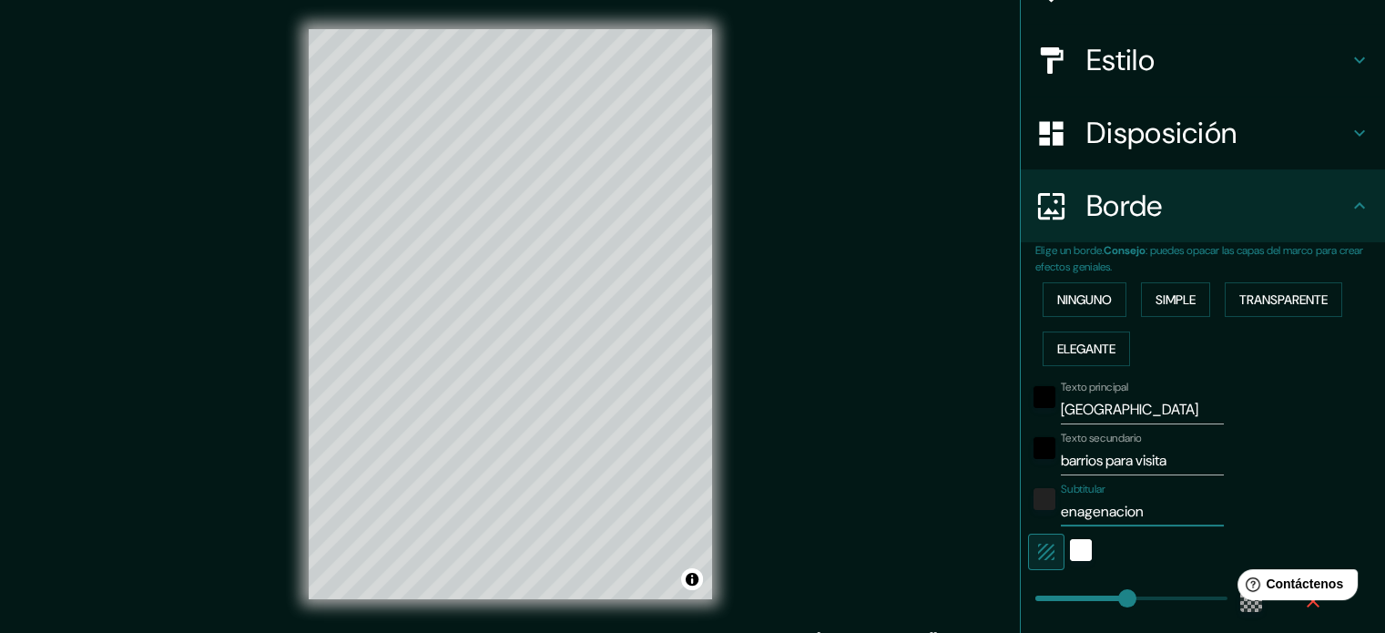
type input "35"
click at [1061, 513] on input "enajenación" at bounding box center [1142, 511] width 163 height 29
type input "najenación"
type input "213"
type input "35"
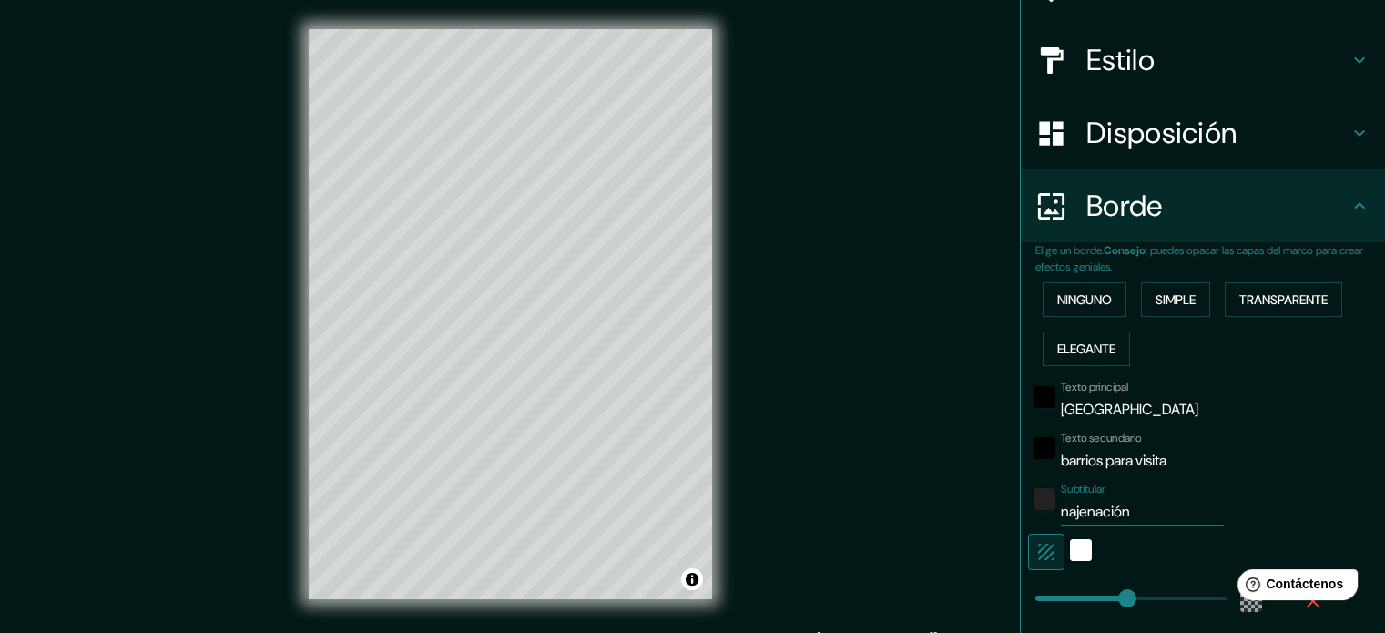
type input "Enajenación"
type input "213"
type input "35"
type input "Enajenación"
click at [1070, 551] on div "blanco" at bounding box center [1081, 550] width 22 height 22
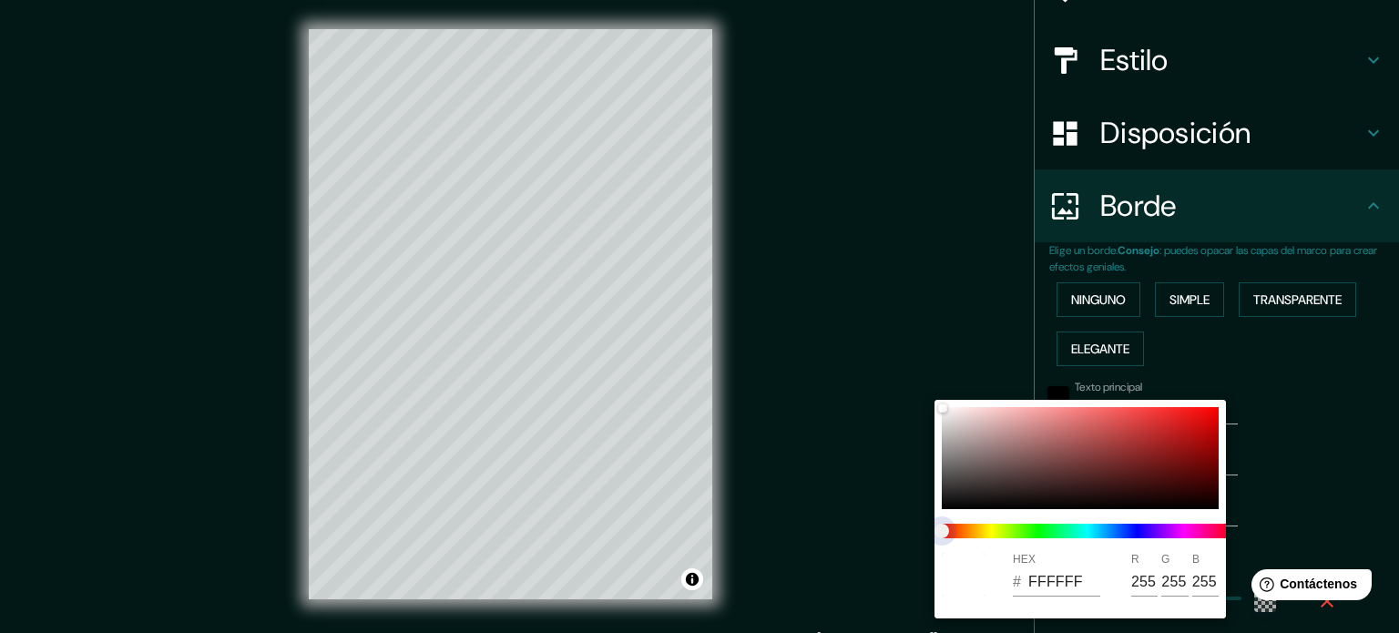
type input "213"
type input "35"
click at [1148, 534] on span at bounding box center [1087, 531] width 291 height 15
click at [936, 529] on span "control deslizante de color" at bounding box center [942, 531] width 15 height 15
type input "213"
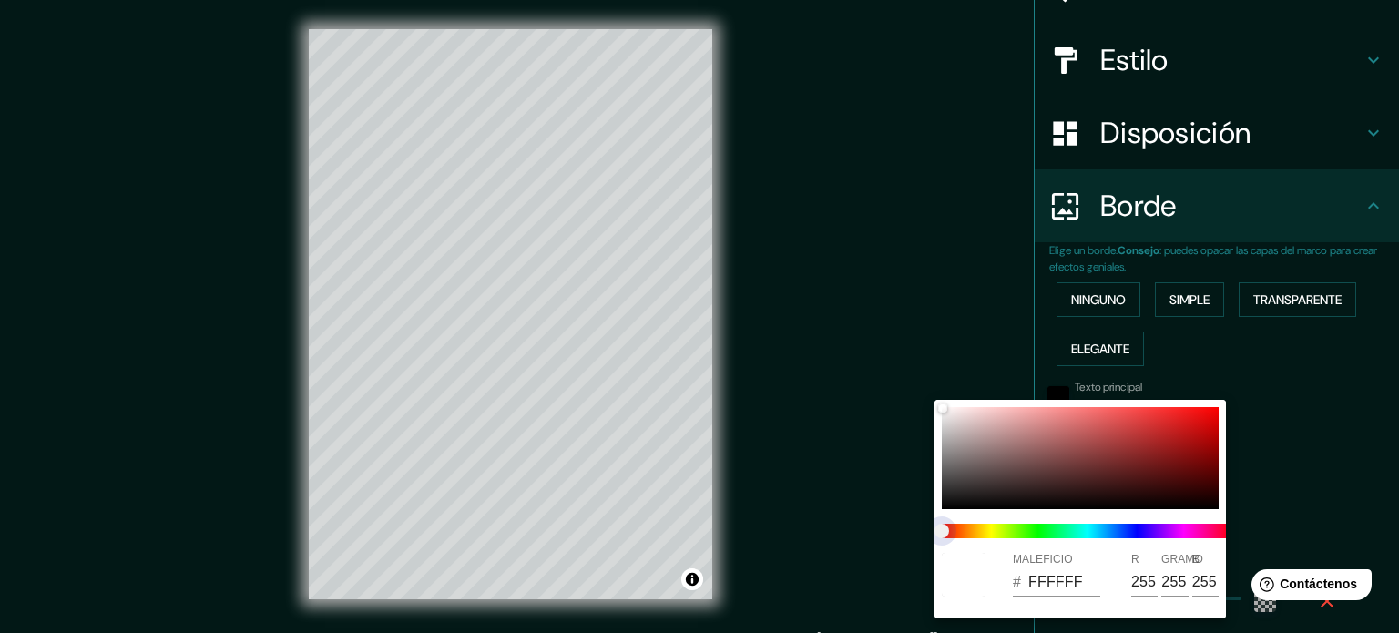
type input "35"
click at [1329, 491] on div at bounding box center [699, 316] width 1399 height 633
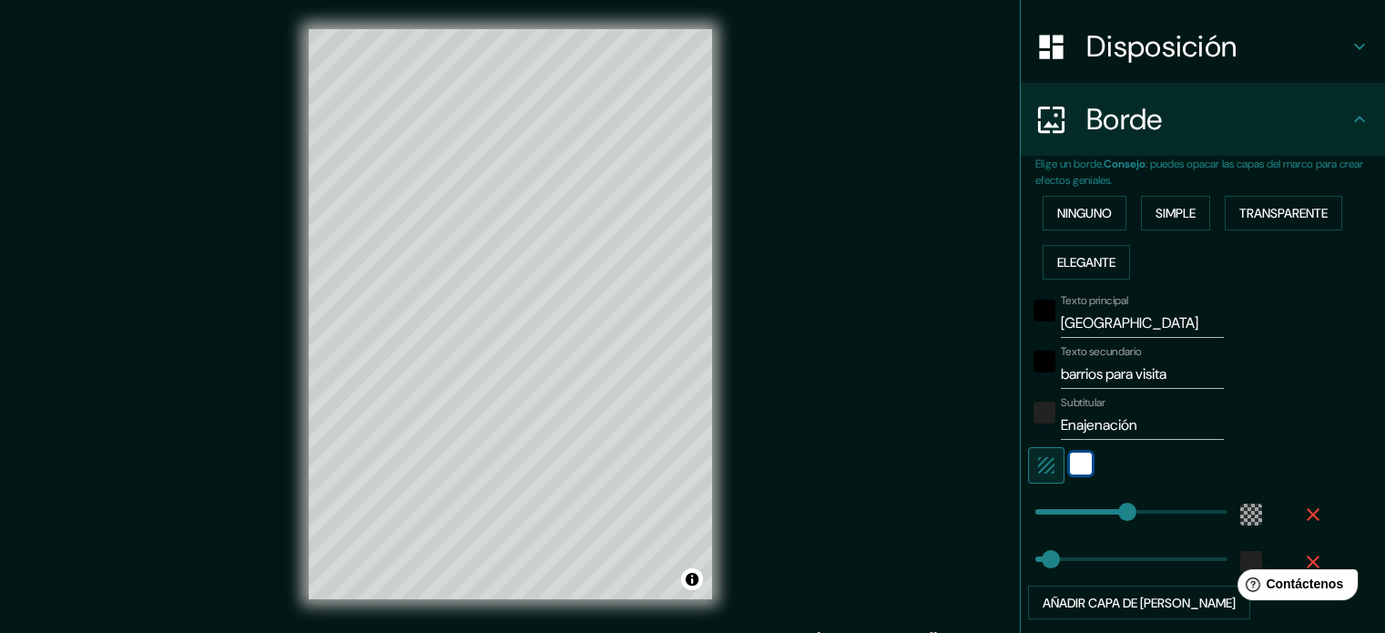
scroll to position [404, 0]
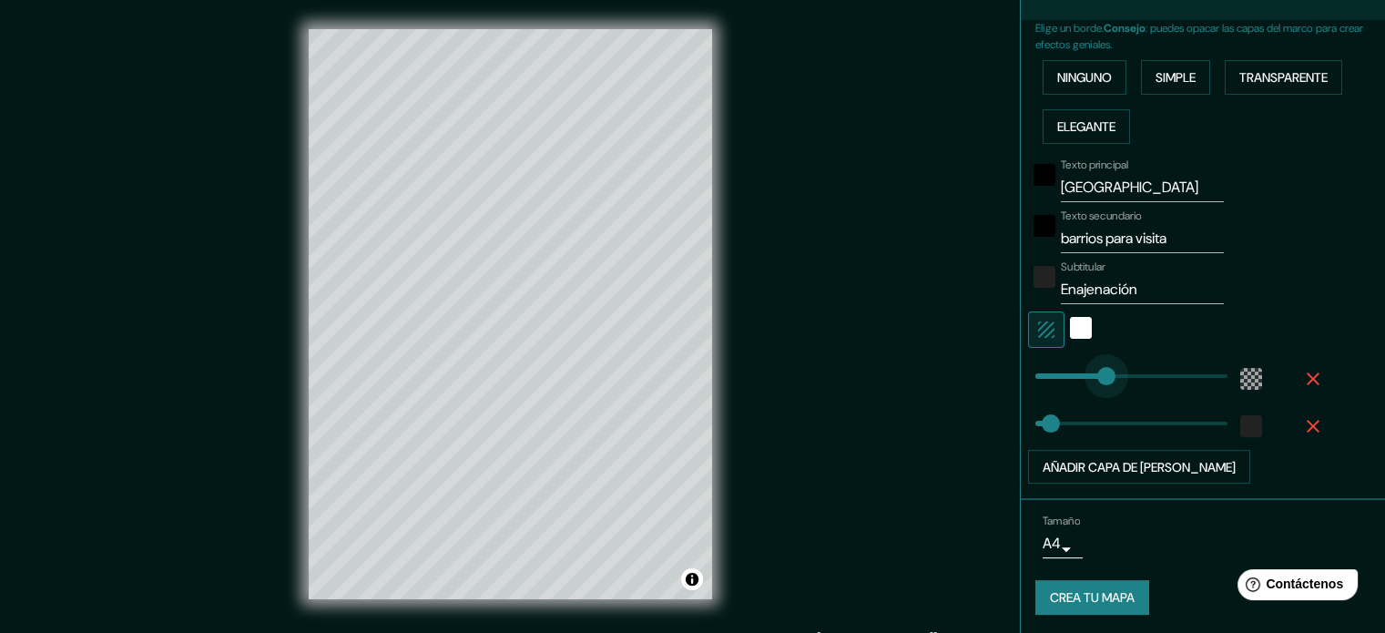
type input "163"
drag, startPoint x: 1115, startPoint y: 366, endPoint x: 1092, endPoint y: 389, distance: 32.2
type input "426"
drag, startPoint x: 1037, startPoint y: 424, endPoint x: 1206, endPoint y: 437, distance: 170.0
type input "26"
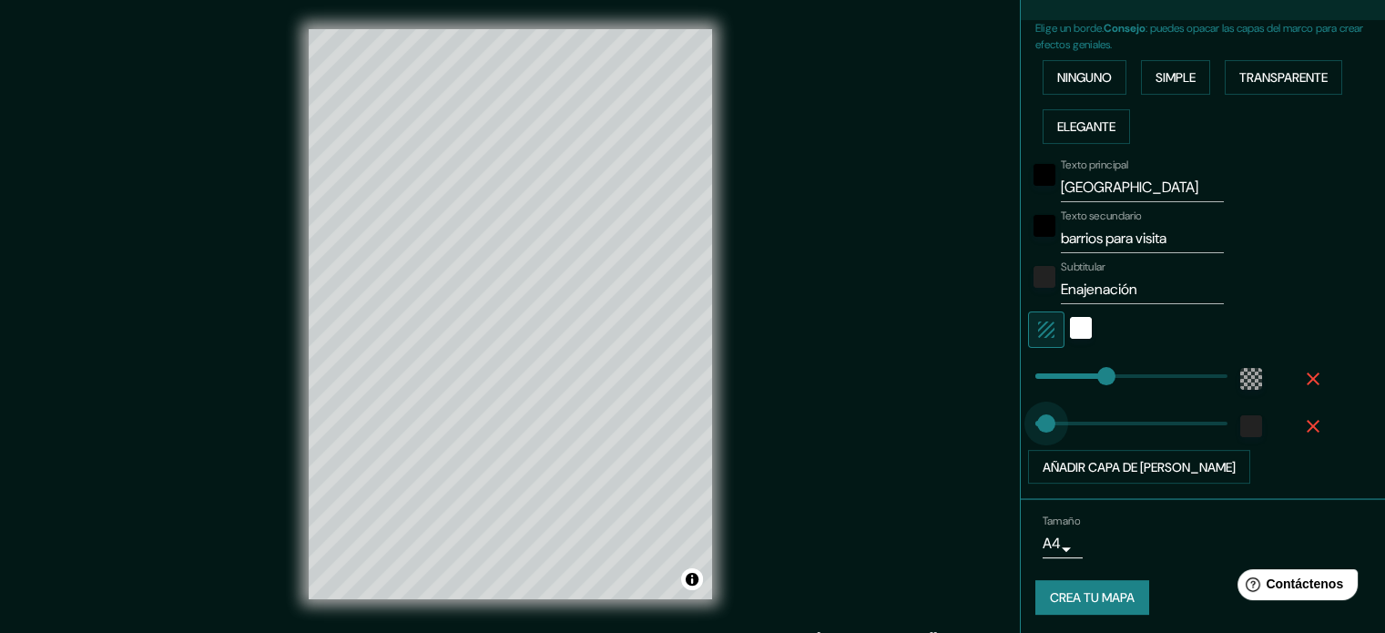
drag, startPoint x: 1209, startPoint y: 429, endPoint x: 1033, endPoint y: 443, distance: 176.3
type input "30"
type input "344"
drag, startPoint x: 1099, startPoint y: 373, endPoint x: 1170, endPoint y: 378, distance: 72.2
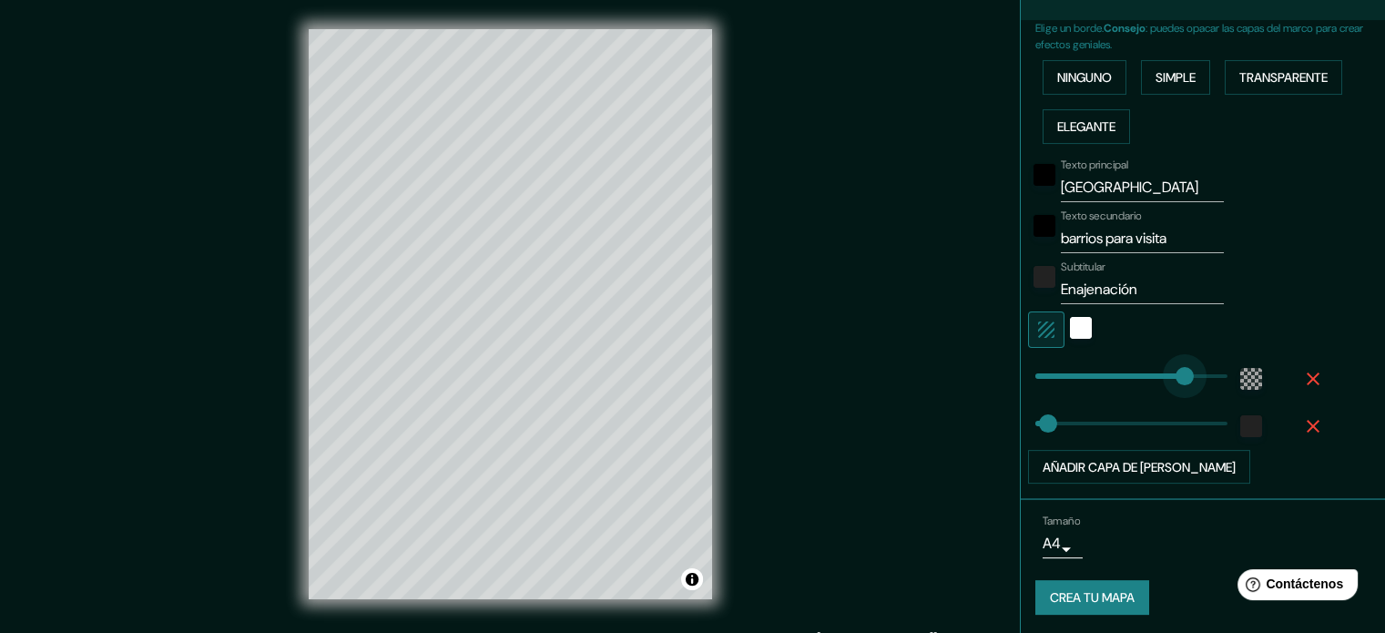
type input "30"
type input "177"
drag, startPoint x: 1172, startPoint y: 378, endPoint x: 1099, endPoint y: 393, distance: 75.2
type input "30"
type input "156"
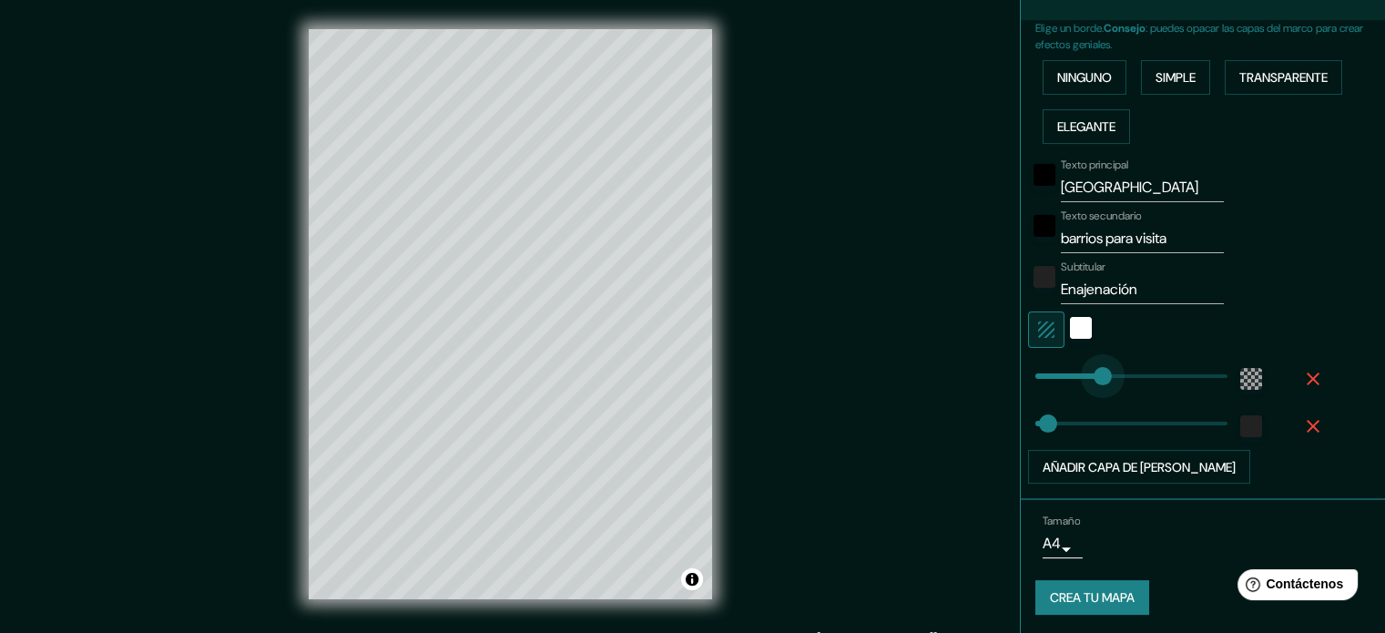
type input "30"
type input "123"
drag, startPoint x: 1089, startPoint y: 377, endPoint x: 1075, endPoint y: 380, distance: 14.8
type input "30"
type input "140"
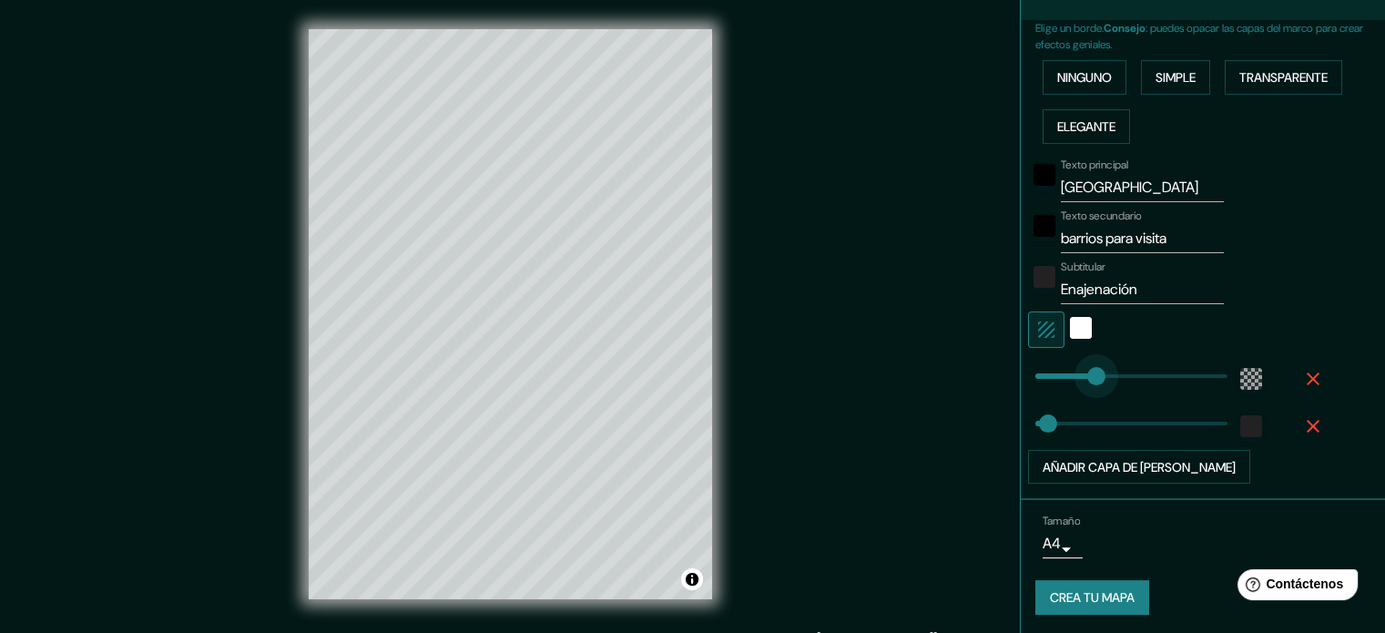
drag, startPoint x: 1068, startPoint y: 380, endPoint x: 1082, endPoint y: 378, distance: 14.7
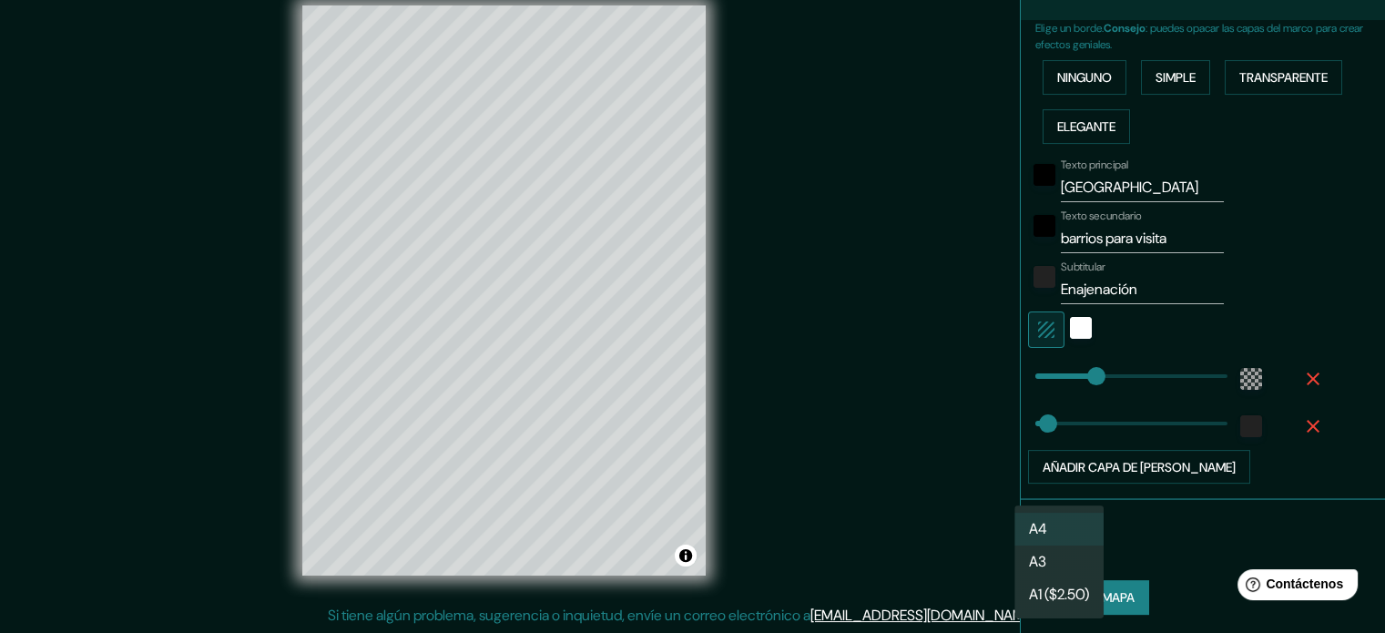
click at [1050, 541] on body "Mappin Ubicación [GEOGRAPHIC_DATA], [GEOGRAPHIC_DATA], [GEOGRAPHIC_DATA] Patas …" at bounding box center [692, 292] width 1385 height 633
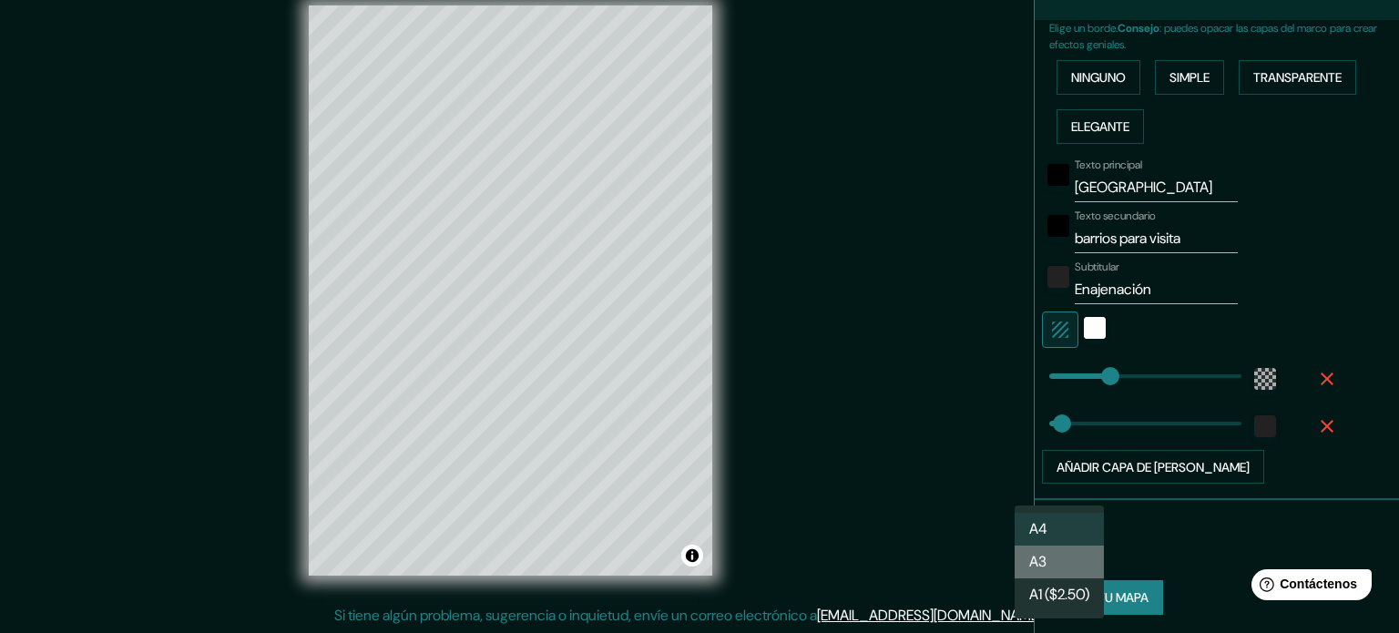
click at [1064, 571] on li "A3" at bounding box center [1059, 562] width 89 height 33
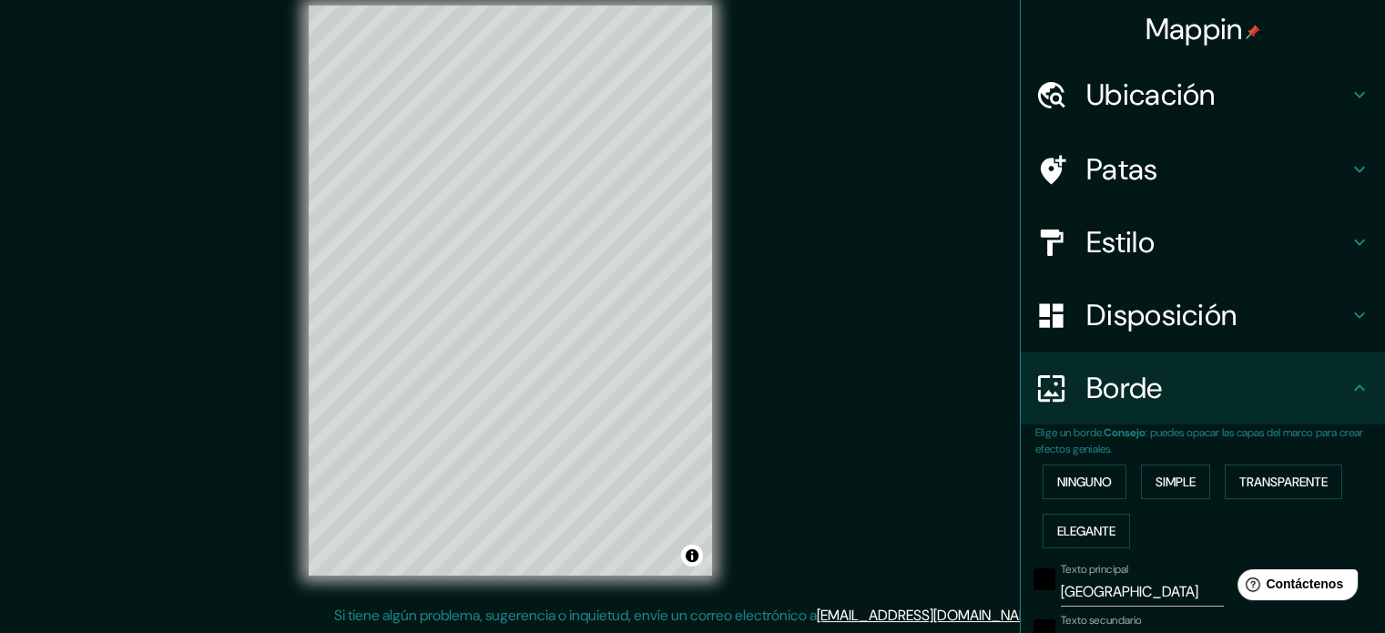
scroll to position [0, 0]
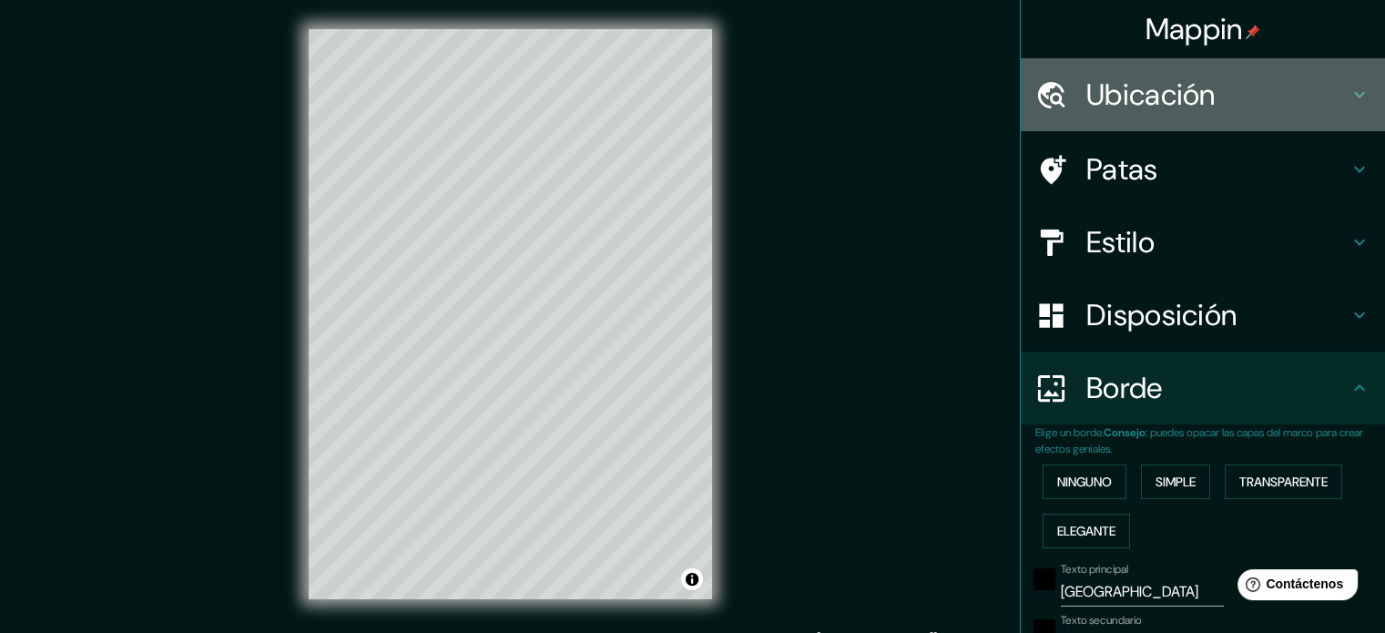
click at [1179, 86] on font "Ubicación" at bounding box center [1151, 95] width 129 height 38
type input "30"
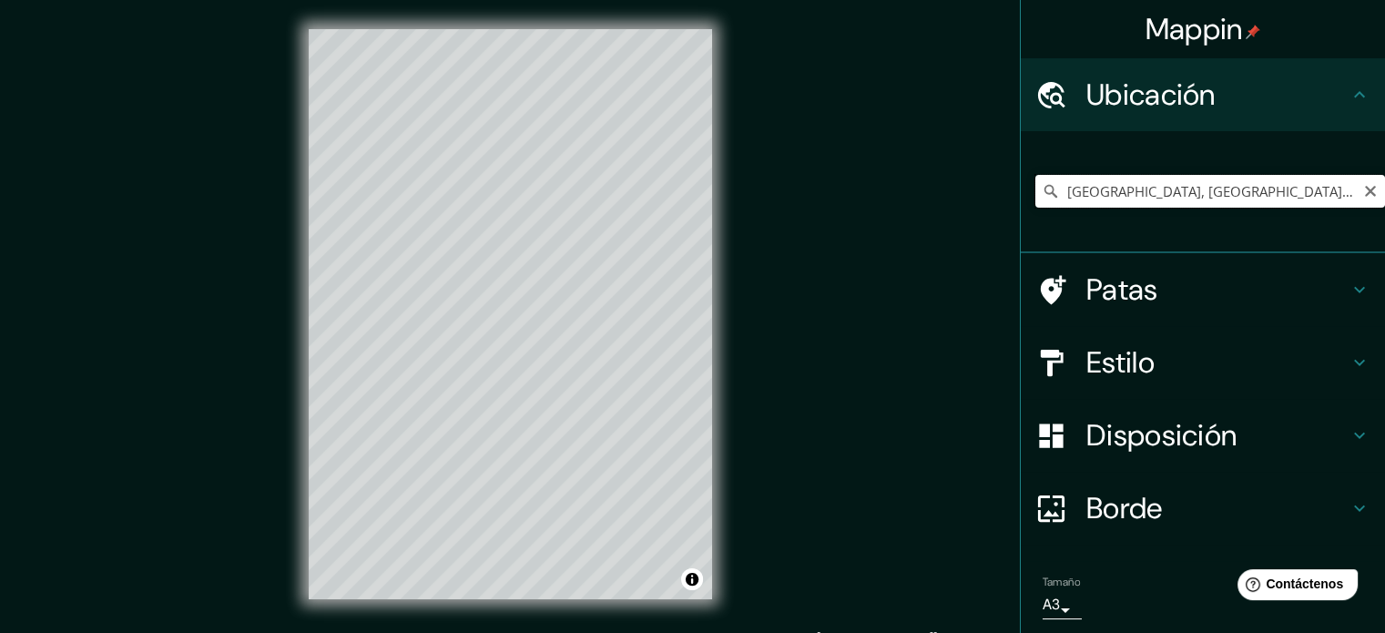
click at [1114, 189] on input "[GEOGRAPHIC_DATA], [GEOGRAPHIC_DATA], [GEOGRAPHIC_DATA]" at bounding box center [1211, 191] width 350 height 33
click at [1364, 197] on icon "Claro" at bounding box center [1371, 191] width 15 height 15
click at [1133, 196] on input "[GEOGRAPHIC_DATA] - [PERSON_NAME][GEOGRAPHIC_DATA], [GEOGRAPHIC_DATA]" at bounding box center [1211, 191] width 350 height 33
click at [1202, 193] on input "[GEOGRAPHIC_DATA] - [PERSON_NAME][GEOGRAPHIC_DATA], [GEOGRAPHIC_DATA]" at bounding box center [1211, 191] width 350 height 33
click at [1170, 200] on input "[GEOGRAPHIC_DATA], [GEOGRAPHIC_DATA], [GEOGRAPHIC_DATA]" at bounding box center [1211, 191] width 350 height 33
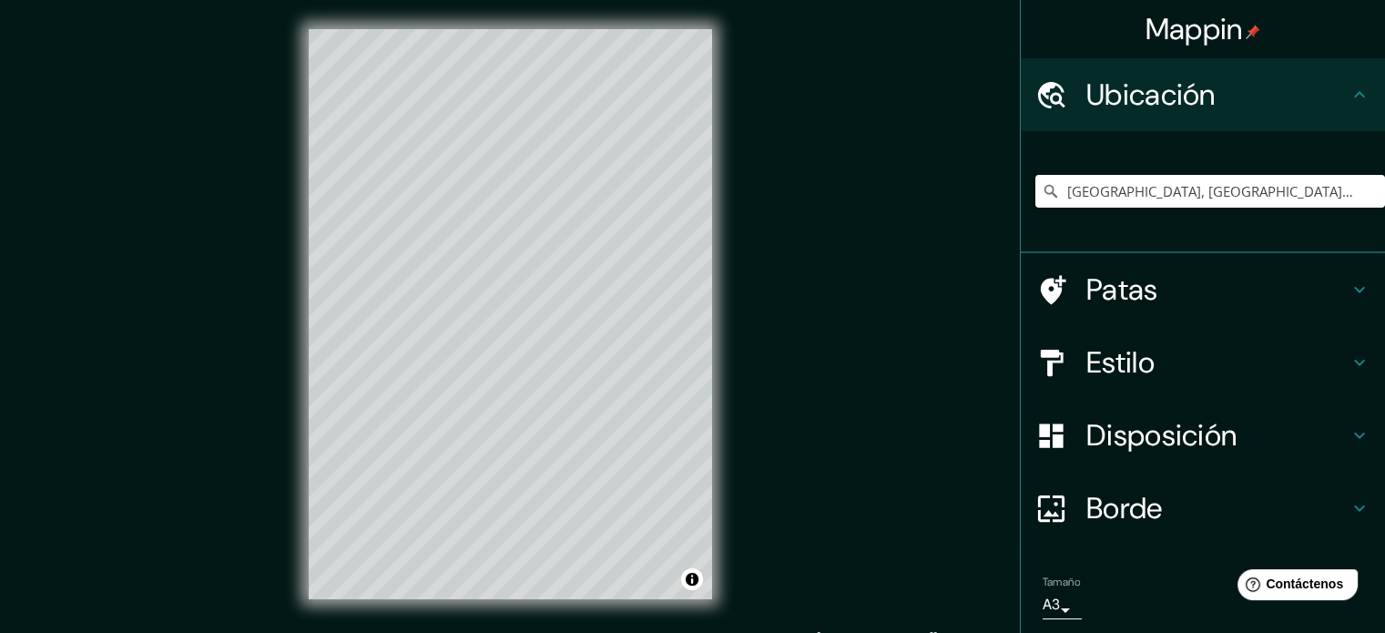
type input "[GEOGRAPHIC_DATA], [GEOGRAPHIC_DATA], [GEOGRAPHIC_DATA]"
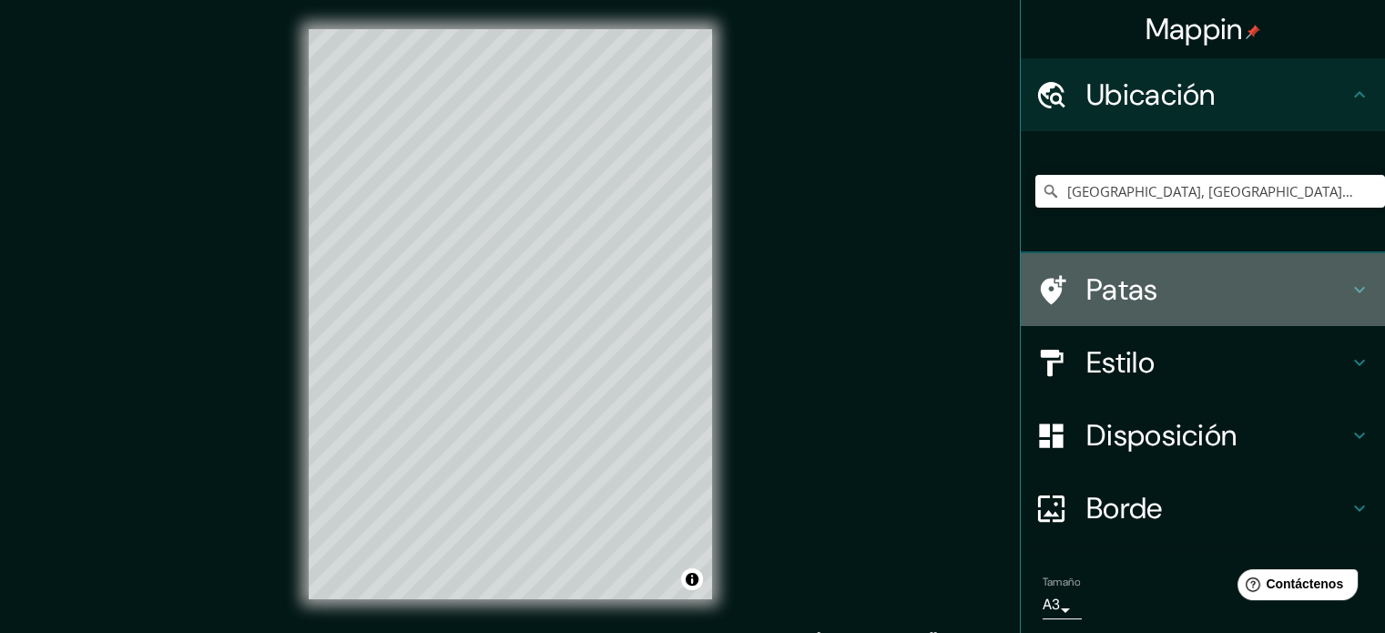
click at [1104, 303] on font "Patas" at bounding box center [1123, 290] width 72 height 38
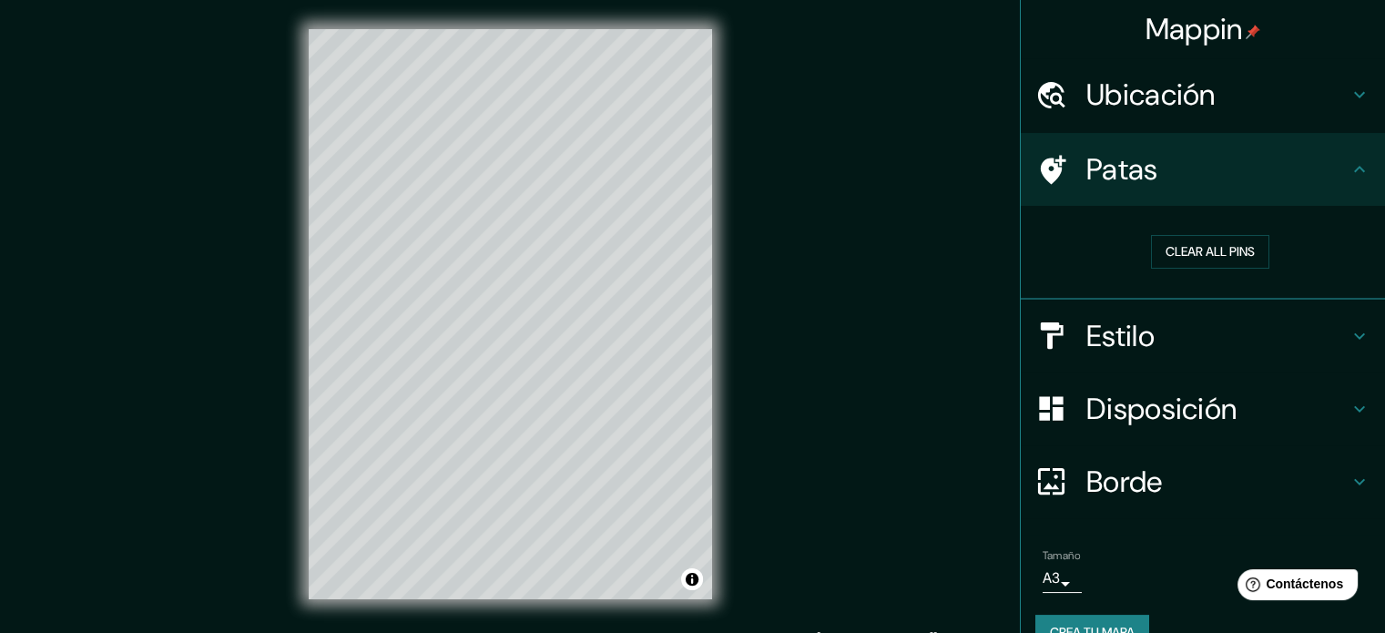
click at [1349, 174] on icon at bounding box center [1360, 169] width 22 height 22
click at [1263, 250] on font "Borrar todos los pines" at bounding box center [1210, 252] width 153 height 16
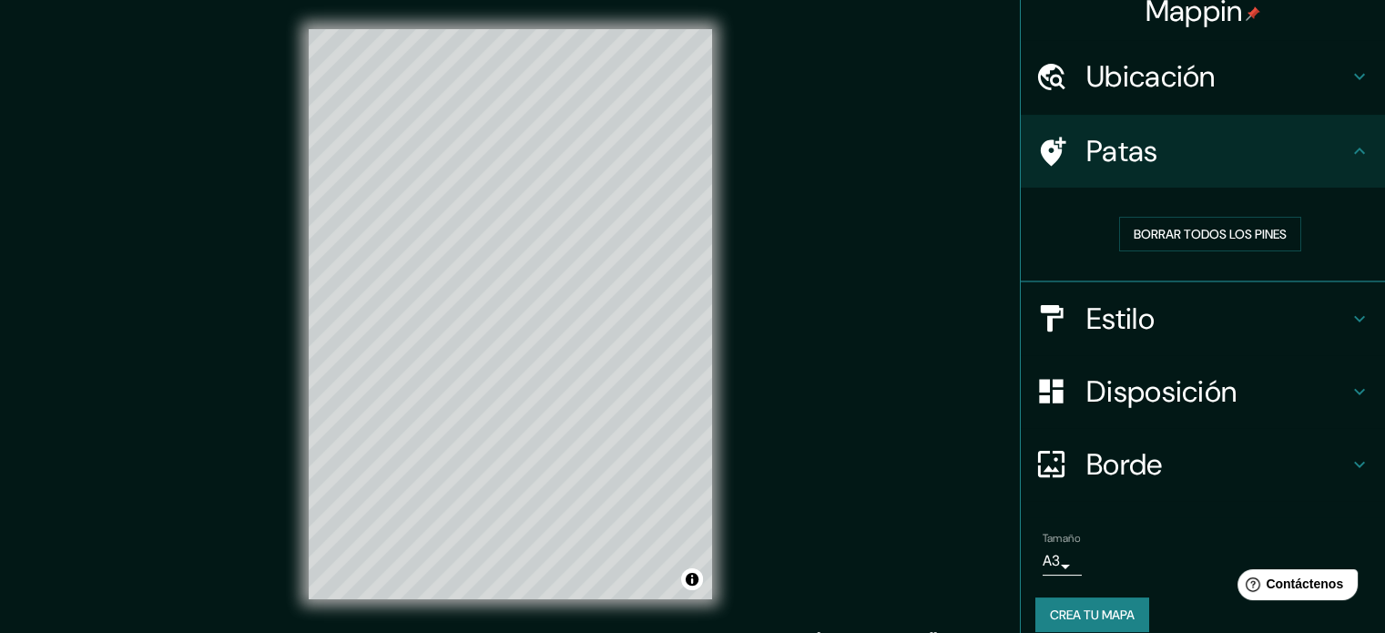
scroll to position [36, 0]
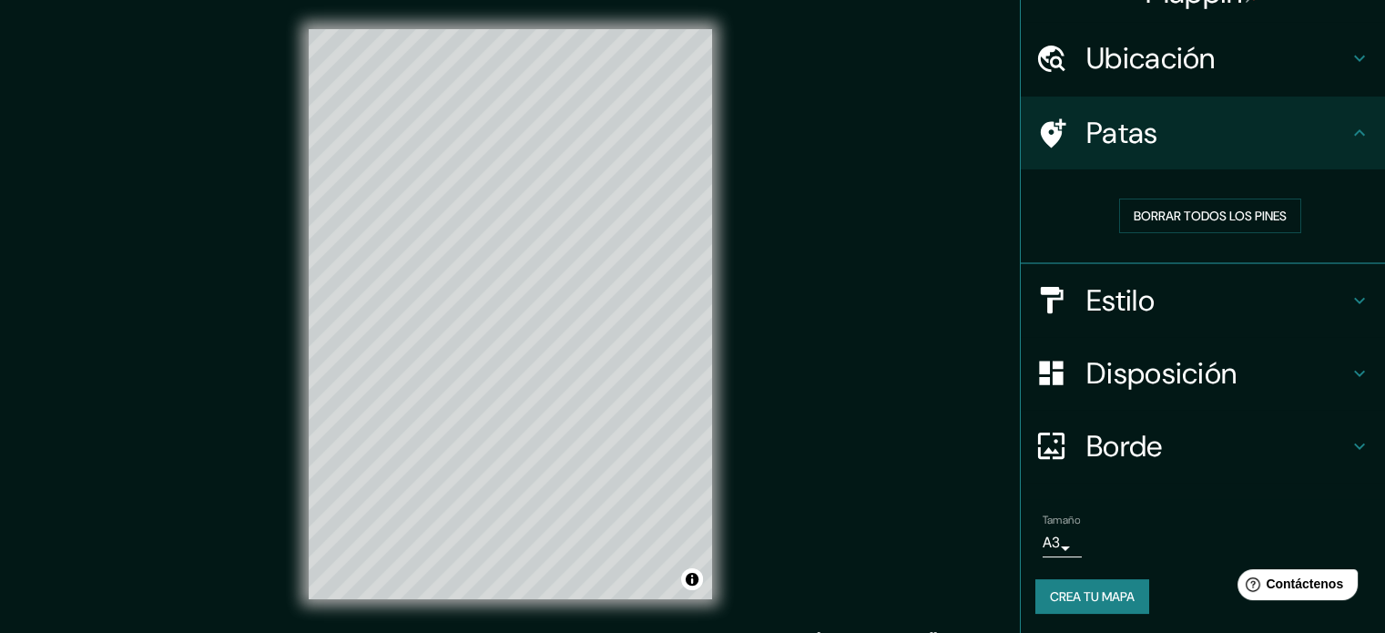
click at [1120, 375] on font "Disposición" at bounding box center [1162, 373] width 150 height 38
type input "30"
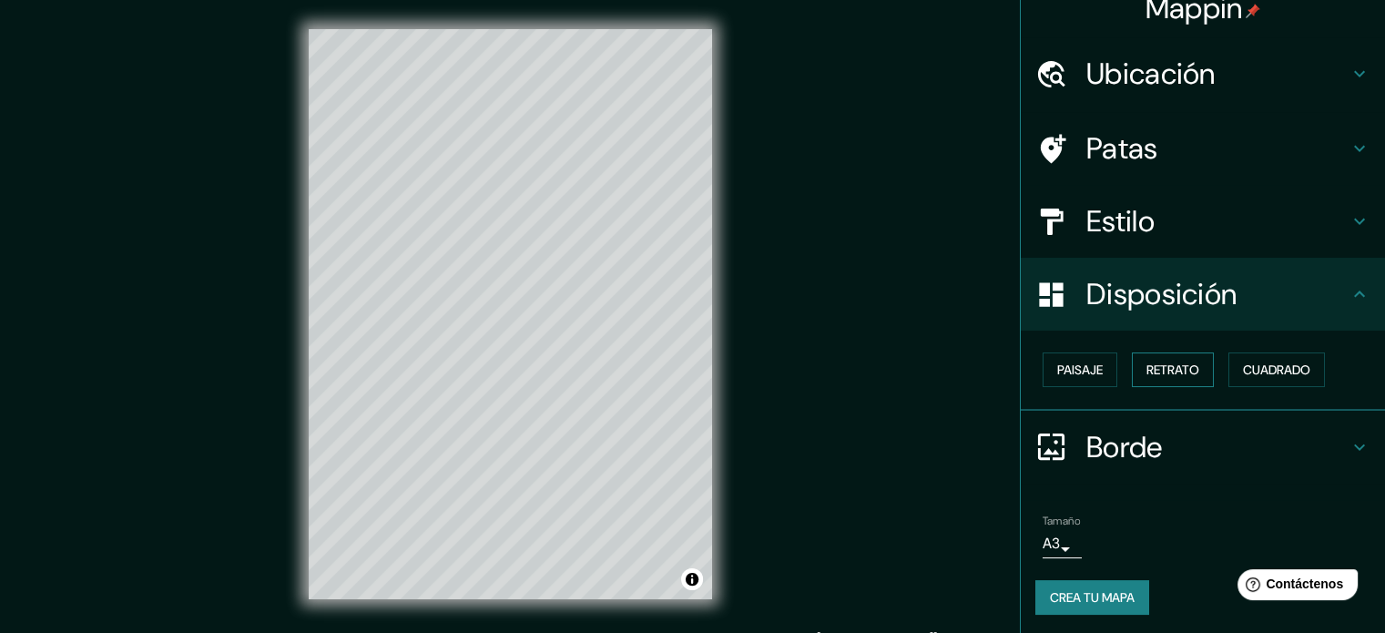
scroll to position [22, 0]
click at [1085, 380] on button "Paisaje" at bounding box center [1080, 369] width 75 height 35
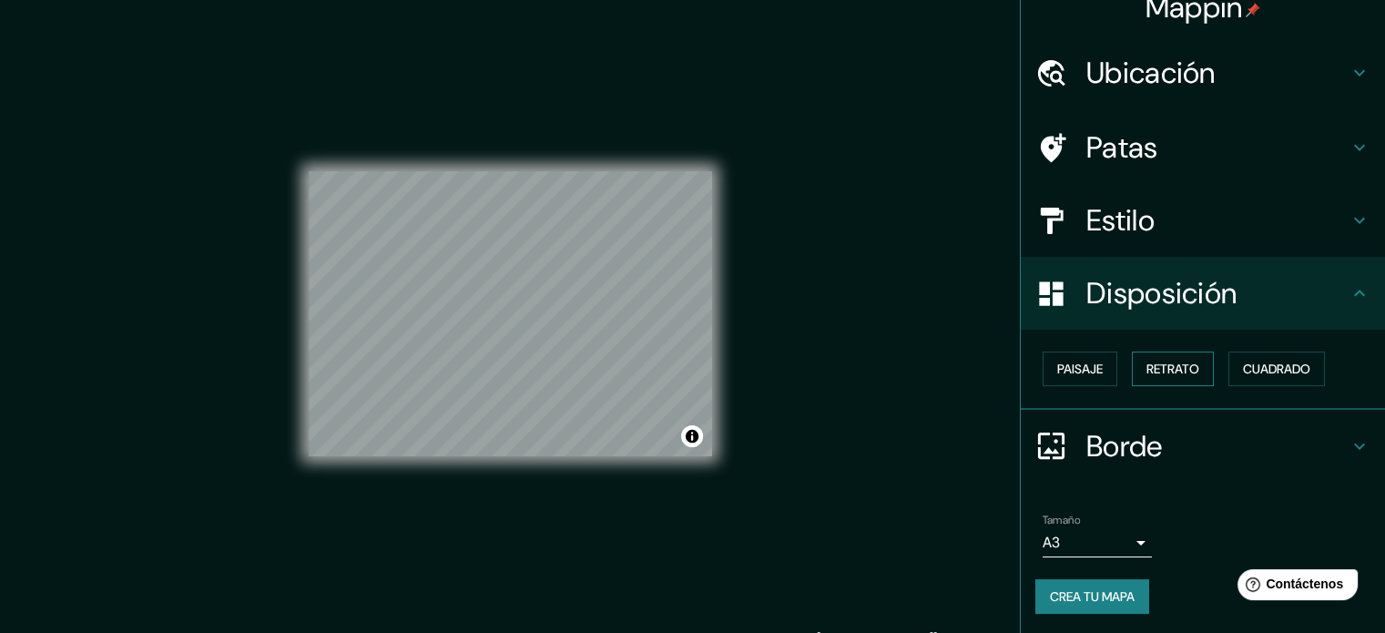
click at [1147, 377] on font "Retrato" at bounding box center [1173, 369] width 53 height 24
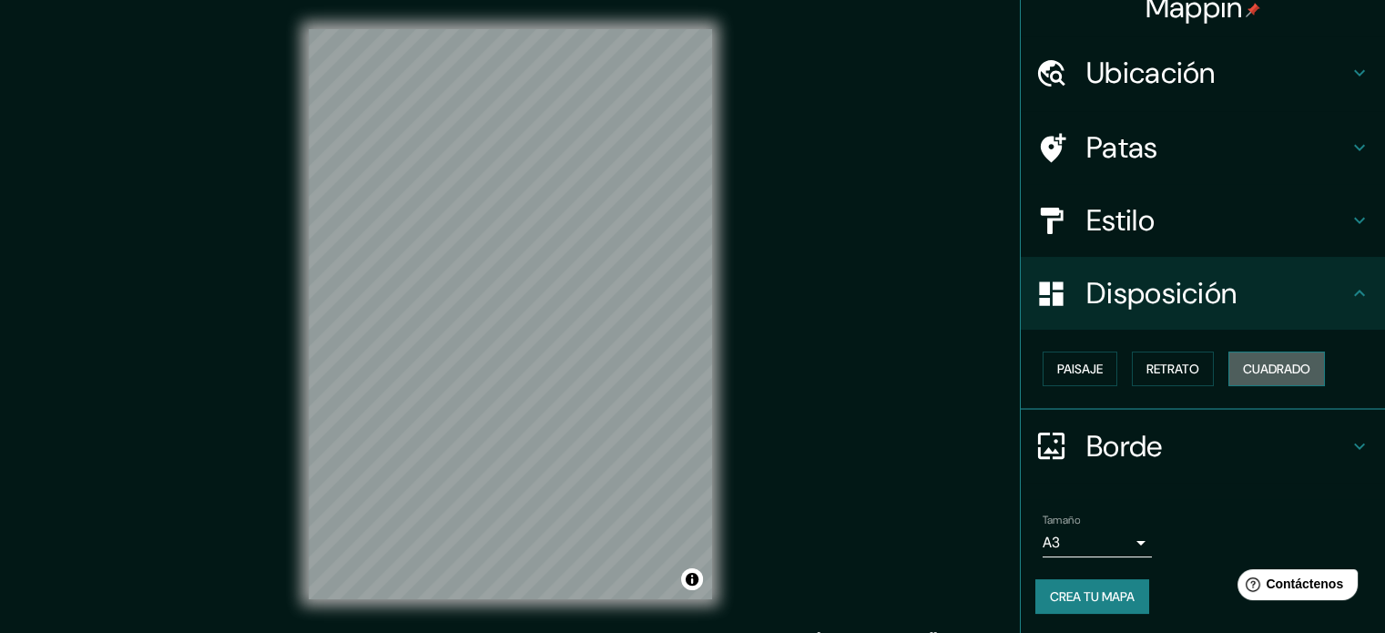
click at [1249, 365] on font "Cuadrado" at bounding box center [1276, 369] width 67 height 16
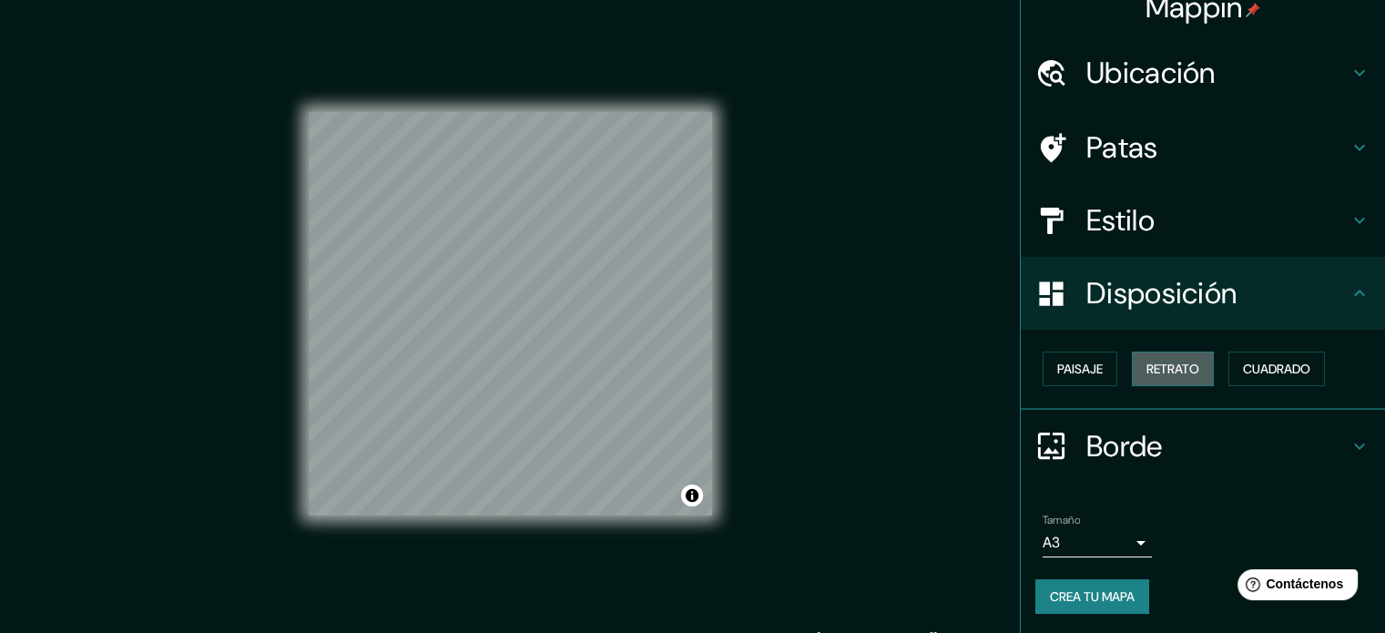
click at [1184, 358] on font "Retrato" at bounding box center [1173, 369] width 53 height 24
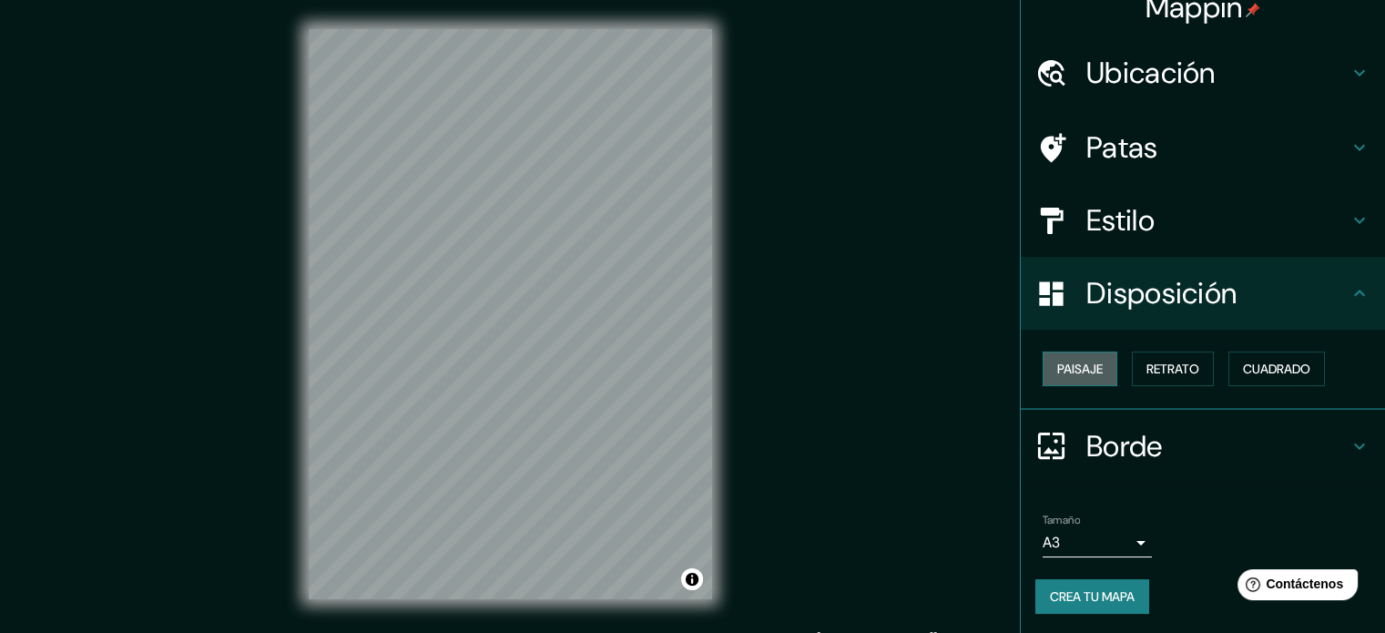
click at [1064, 361] on font "Paisaje" at bounding box center [1081, 369] width 46 height 16
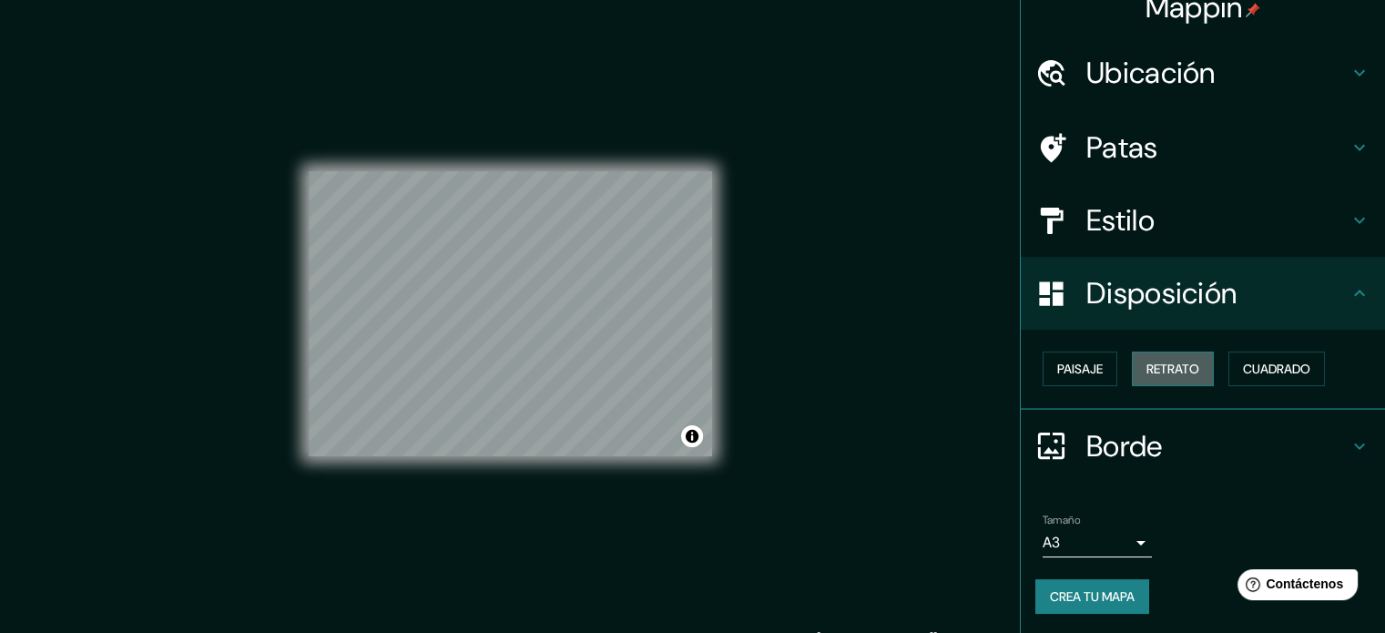
click at [1148, 357] on font "Retrato" at bounding box center [1173, 369] width 53 height 24
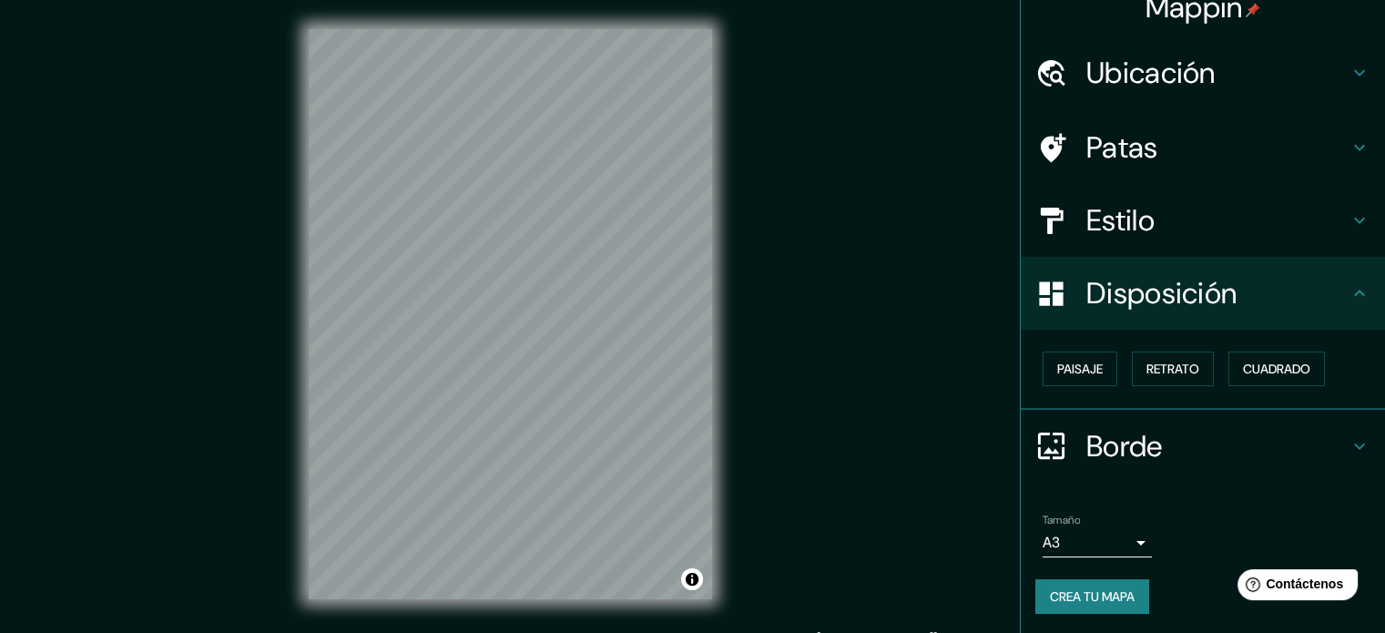
click at [1349, 292] on icon at bounding box center [1360, 293] width 22 height 22
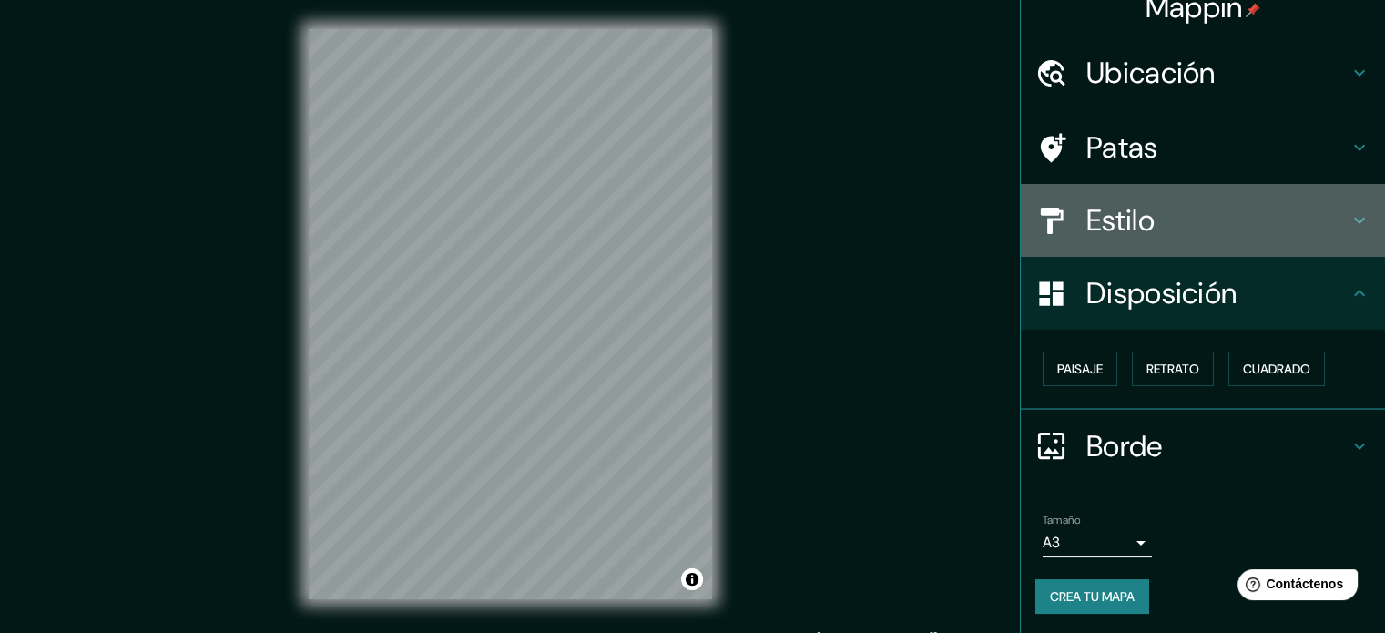
click at [1344, 208] on div "Estilo" at bounding box center [1203, 220] width 364 height 73
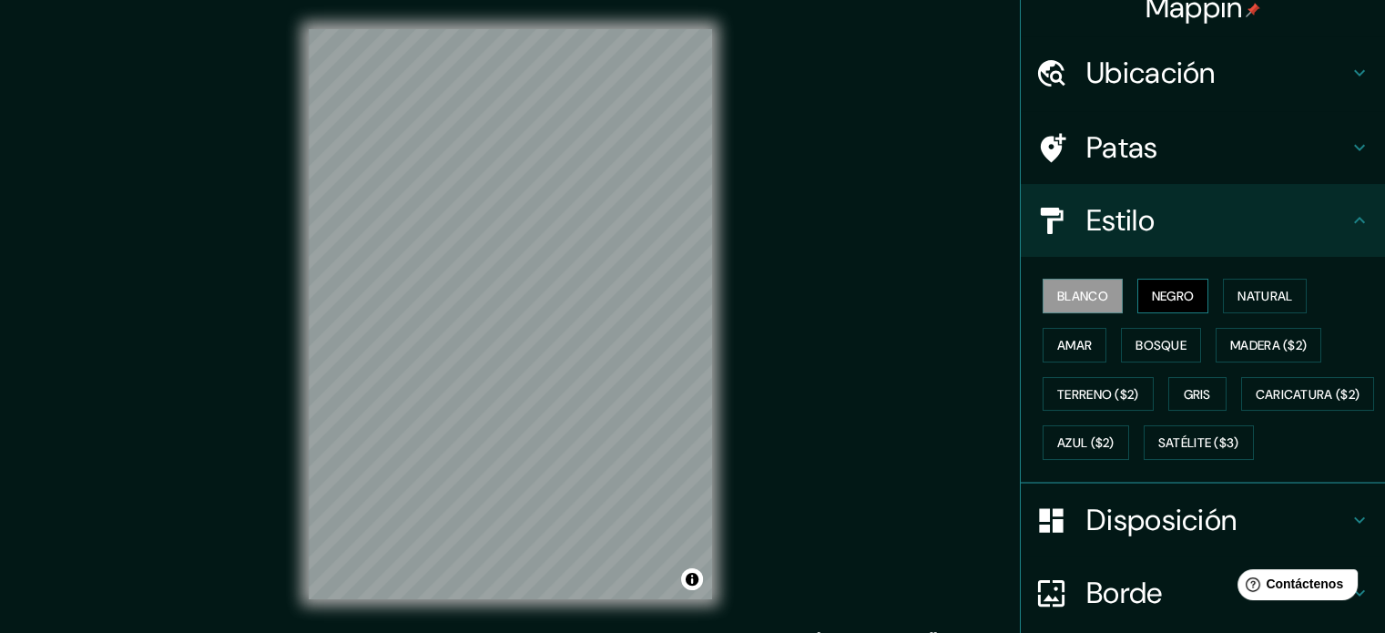
click at [1169, 286] on font "Negro" at bounding box center [1173, 296] width 43 height 24
click at [1250, 302] on font "Natural" at bounding box center [1265, 296] width 55 height 16
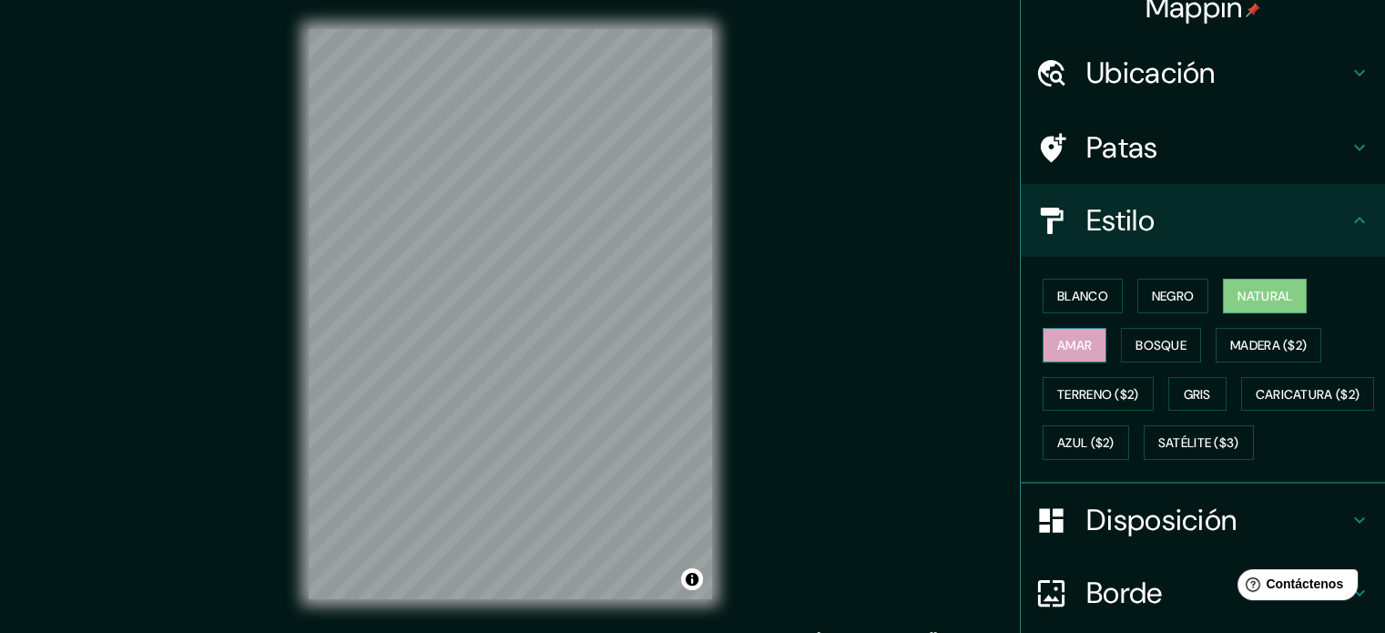
click at [1078, 356] on button "Amar" at bounding box center [1075, 345] width 64 height 35
click at [1108, 404] on font "Terreno ($2)" at bounding box center [1099, 395] width 82 height 24
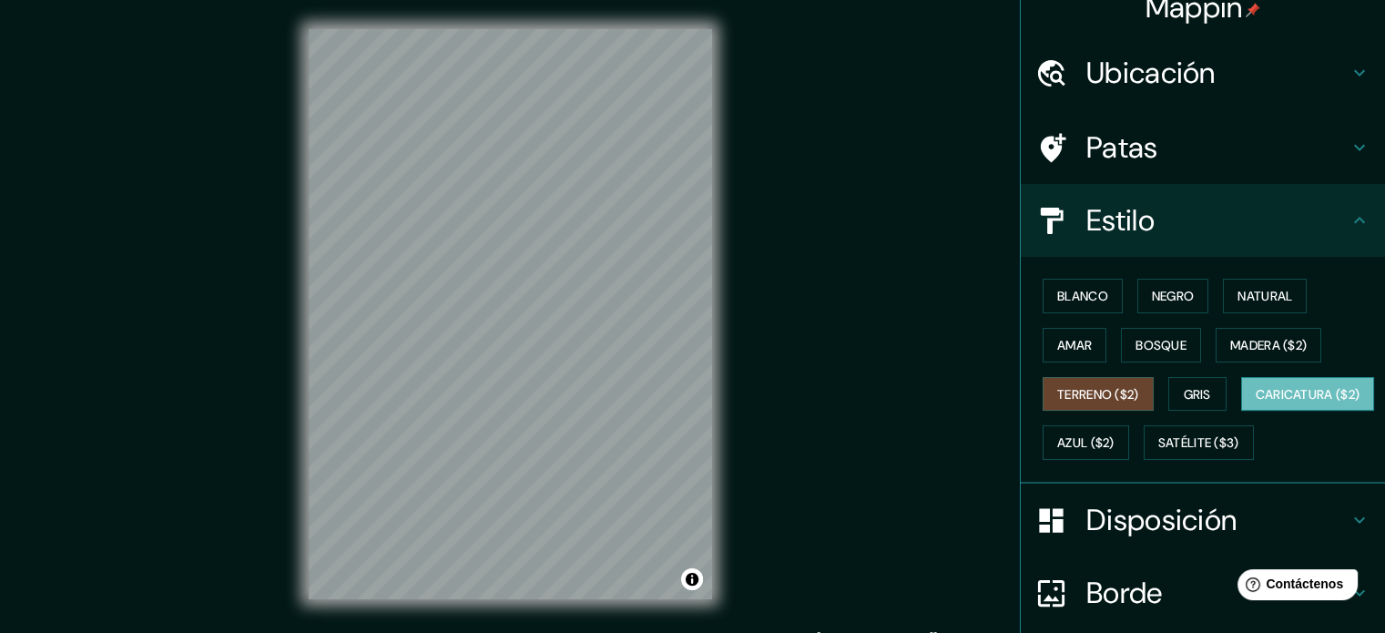
click at [1256, 403] on font "Caricatura ($2)" at bounding box center [1308, 394] width 105 height 16
click at [1159, 452] on font "Satélite ($3)" at bounding box center [1199, 443] width 81 height 16
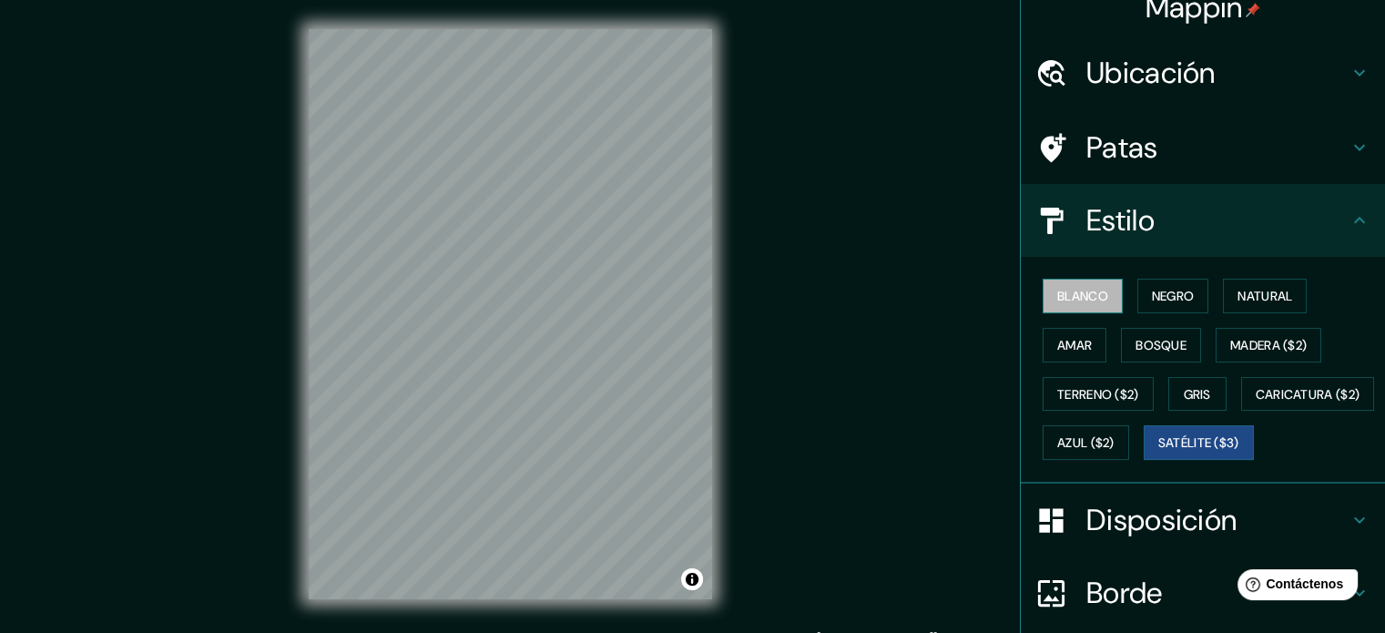
click at [1089, 298] on font "Blanco" at bounding box center [1083, 296] width 51 height 16
